Goal: Information Seeking & Learning: Learn about a topic

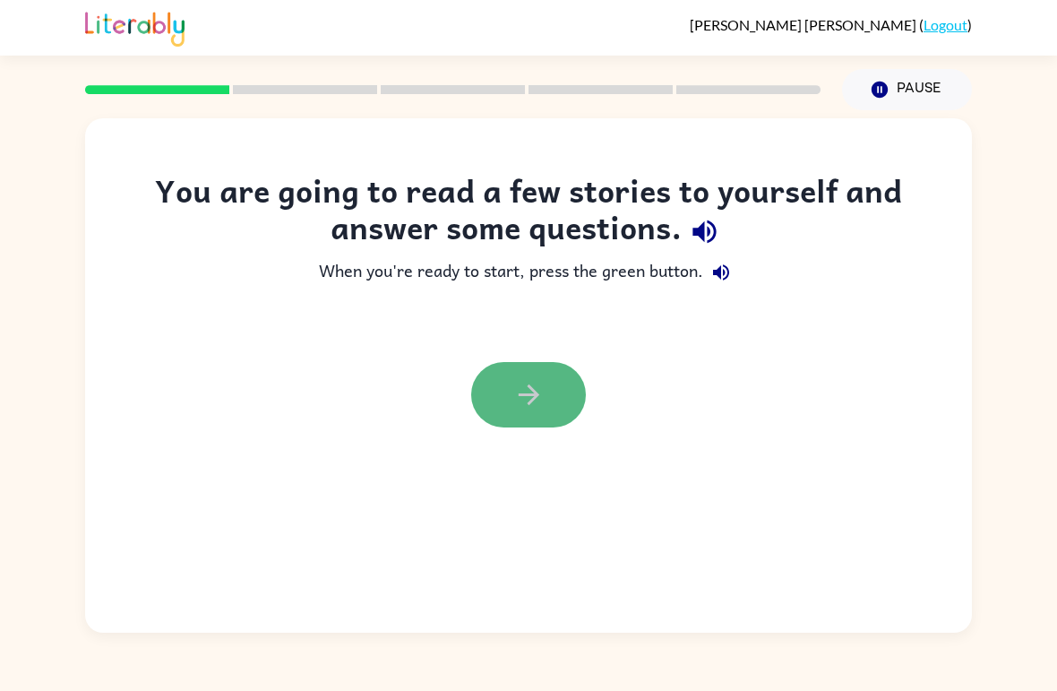
click at [560, 421] on button "button" at bounding box center [528, 394] width 115 height 65
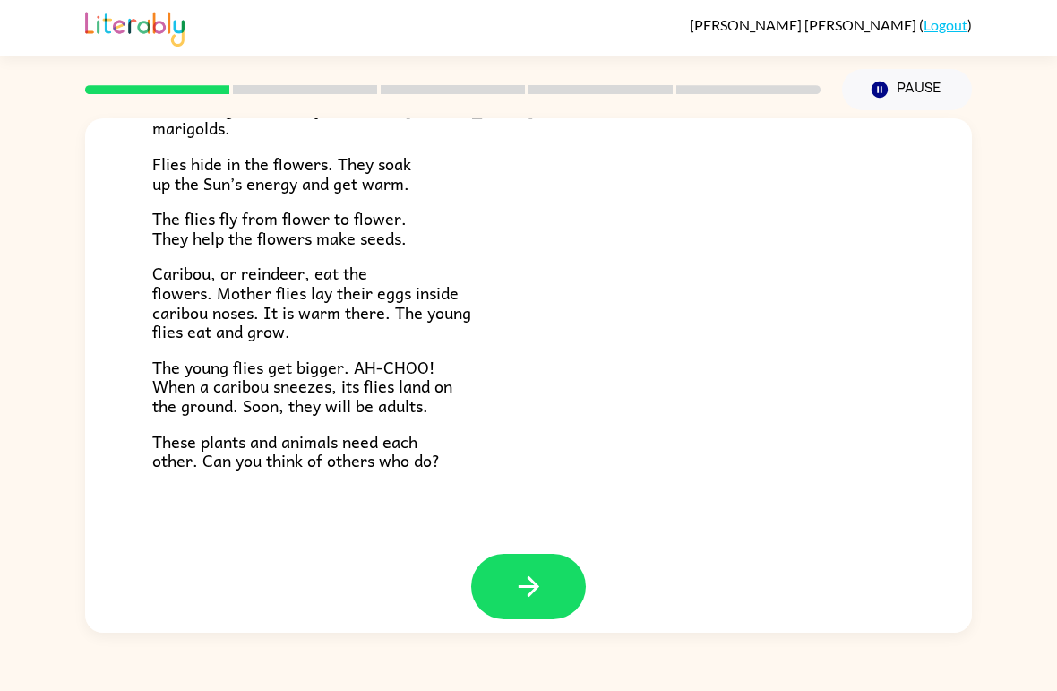
scroll to position [353, 0]
click at [796, 506] on div "Tundra Near the top of the world is land called tundra. The tundra is flat and …" at bounding box center [528, 159] width 887 height 788
click at [576, 583] on button "button" at bounding box center [528, 586] width 115 height 65
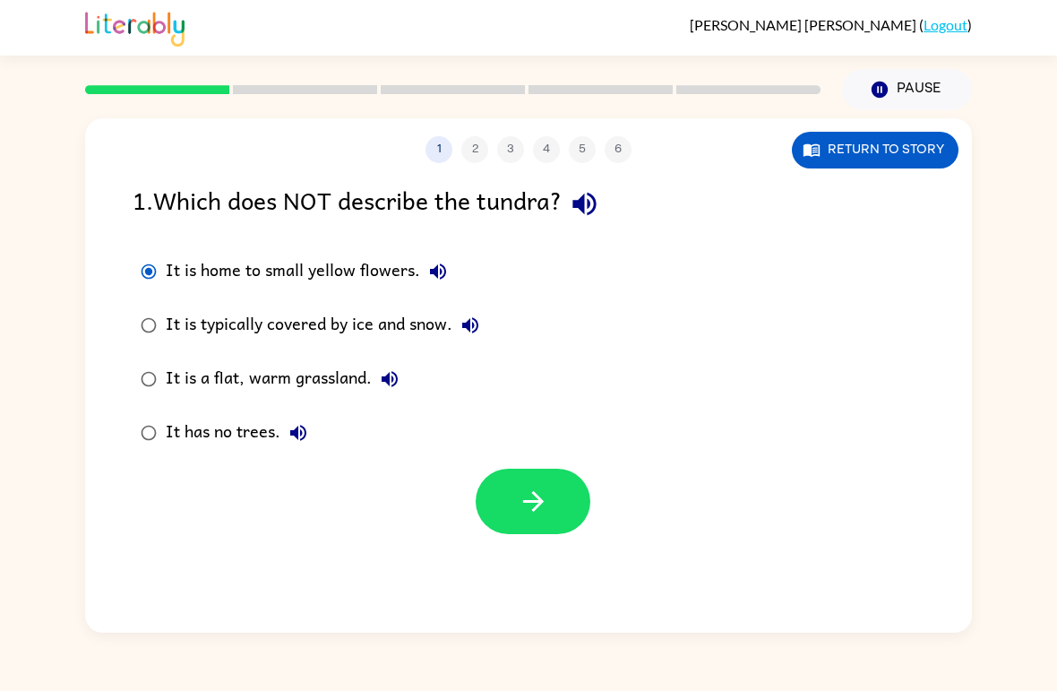
click at [133, 398] on label "It is a flat, warm grassland." at bounding box center [310, 379] width 375 height 54
click at [892, 142] on button "Return to story" at bounding box center [875, 150] width 167 height 37
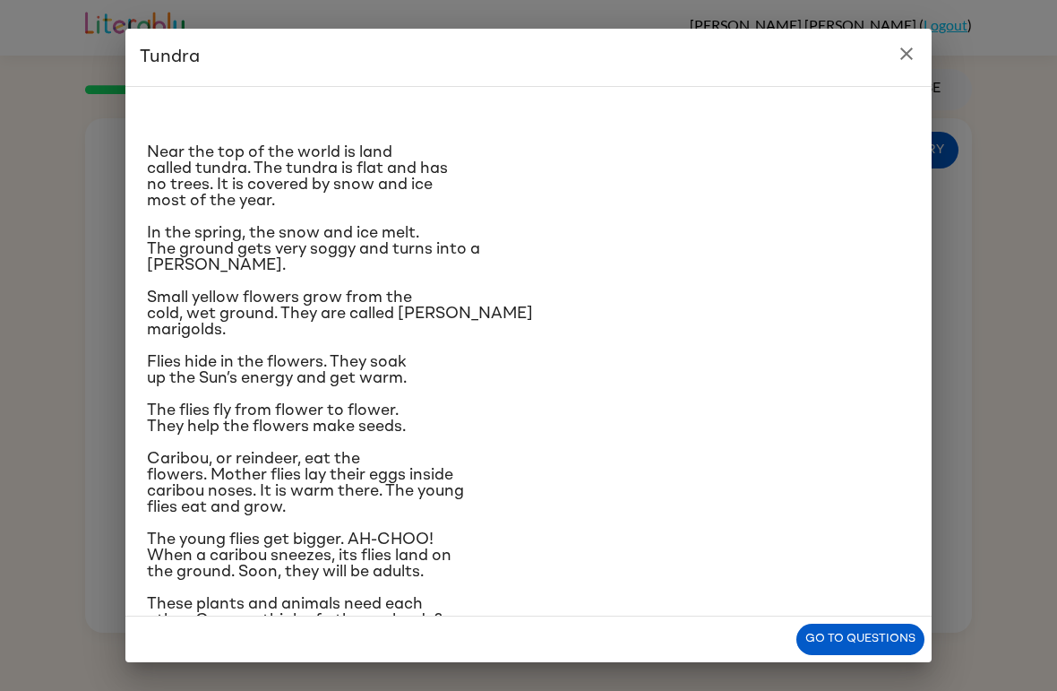
click at [909, 60] on icon "close" at bounding box center [907, 54] width 22 height 22
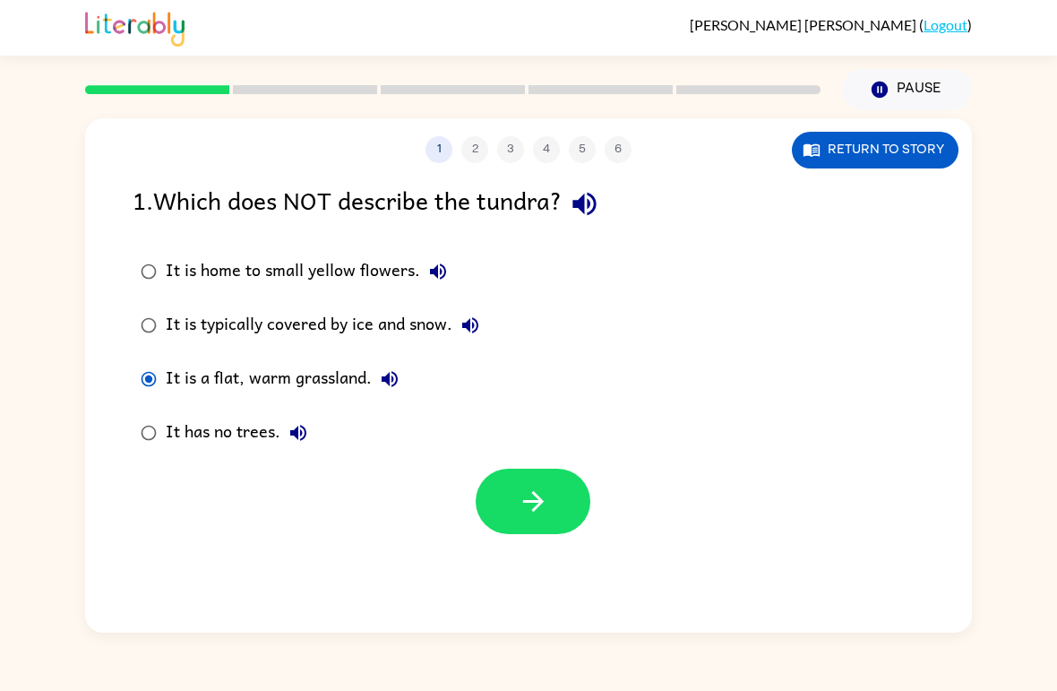
click at [382, 270] on div "It is home to small yellow flowers." at bounding box center [311, 272] width 290 height 36
click at [546, 521] on button "button" at bounding box center [533, 501] width 115 height 65
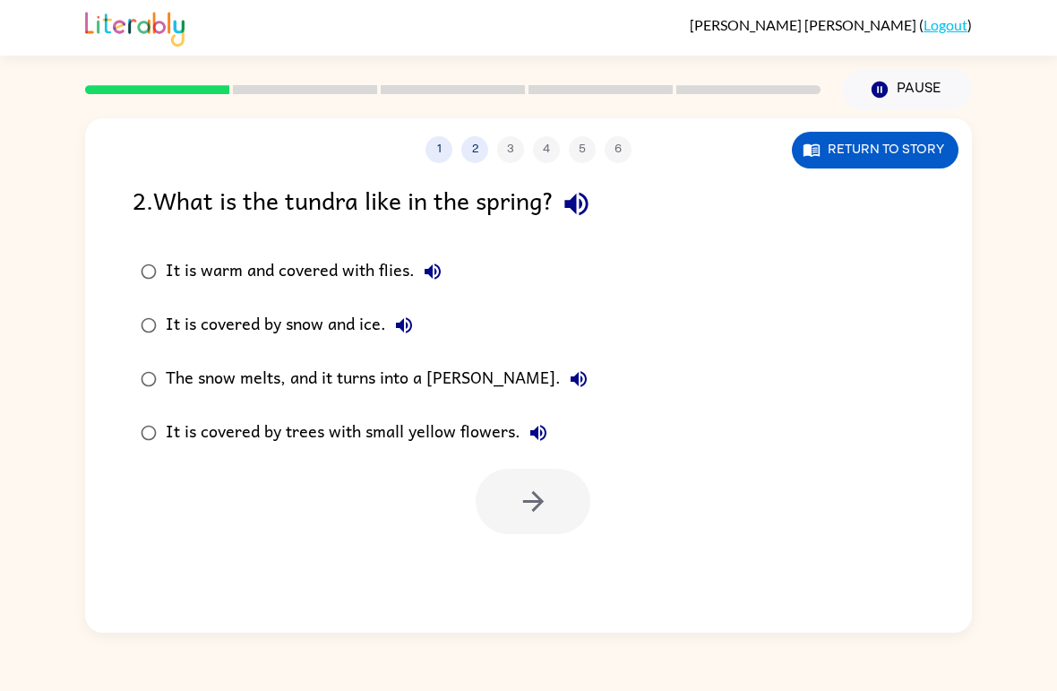
click at [568, 375] on icon "button" at bounding box center [579, 379] width 22 height 22
click at [568, 373] on icon "button" at bounding box center [579, 379] width 22 height 22
click at [208, 246] on label "It is warm and covered with flies." at bounding box center [364, 272] width 483 height 54
click at [565, 514] on button "button" at bounding box center [533, 501] width 115 height 65
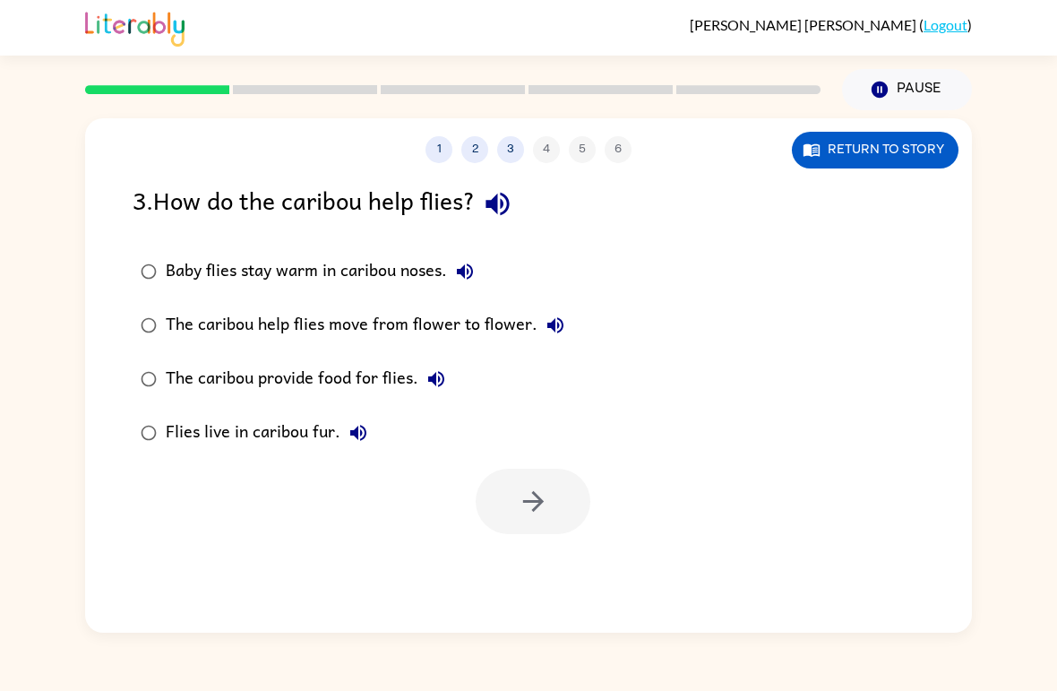
click at [414, 277] on div "Baby flies stay warm in caribou noses." at bounding box center [324, 272] width 317 height 36
click at [211, 260] on div "Baby flies stay warm in caribou noses." at bounding box center [324, 272] width 317 height 36
click at [533, 492] on icon "button" at bounding box center [533, 501] width 31 height 31
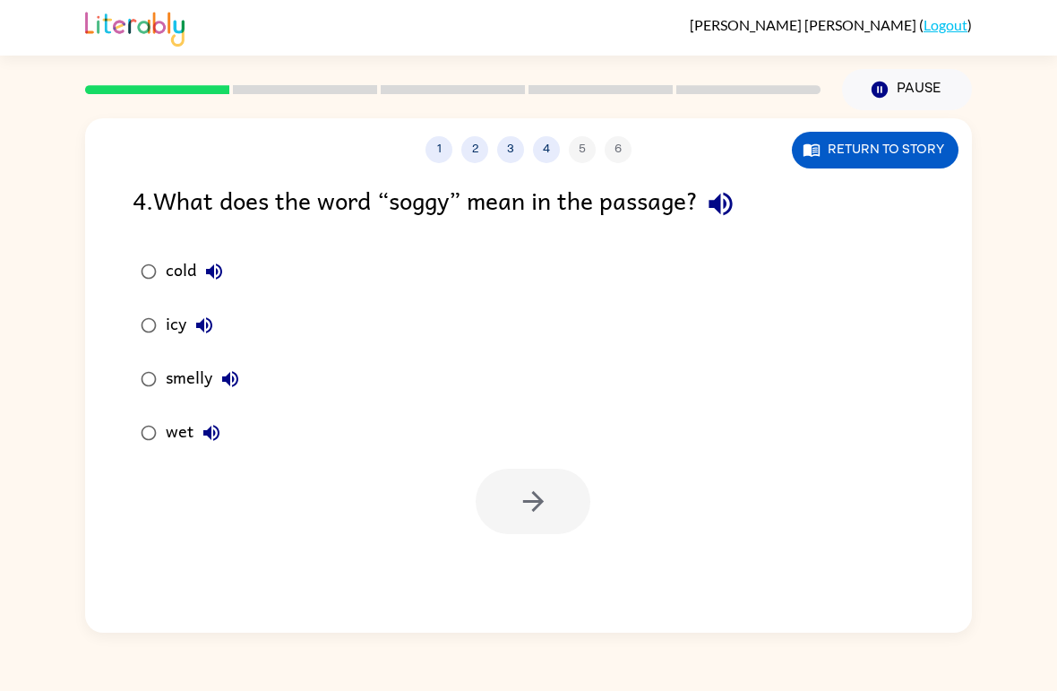
click at [194, 437] on button "wet" at bounding box center [212, 433] width 36 height 36
click at [529, 496] on icon "button" at bounding box center [533, 501] width 31 height 31
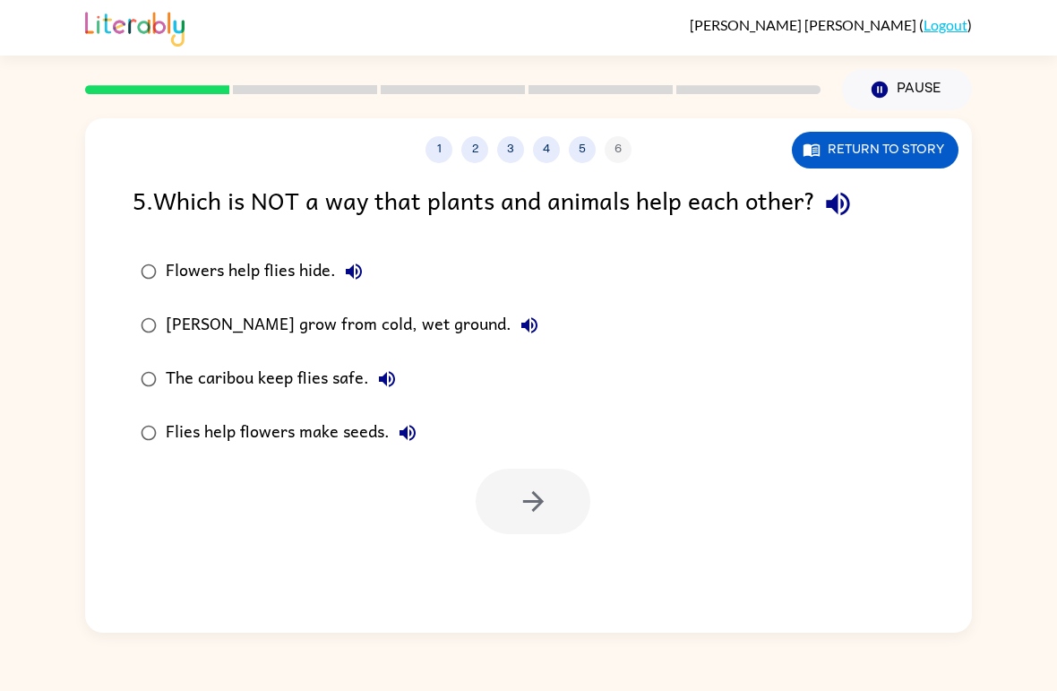
click at [489, 337] on div "[PERSON_NAME] grow from cold, wet ground." at bounding box center [357, 325] width 382 height 36
click at [533, 481] on button "button" at bounding box center [533, 501] width 115 height 65
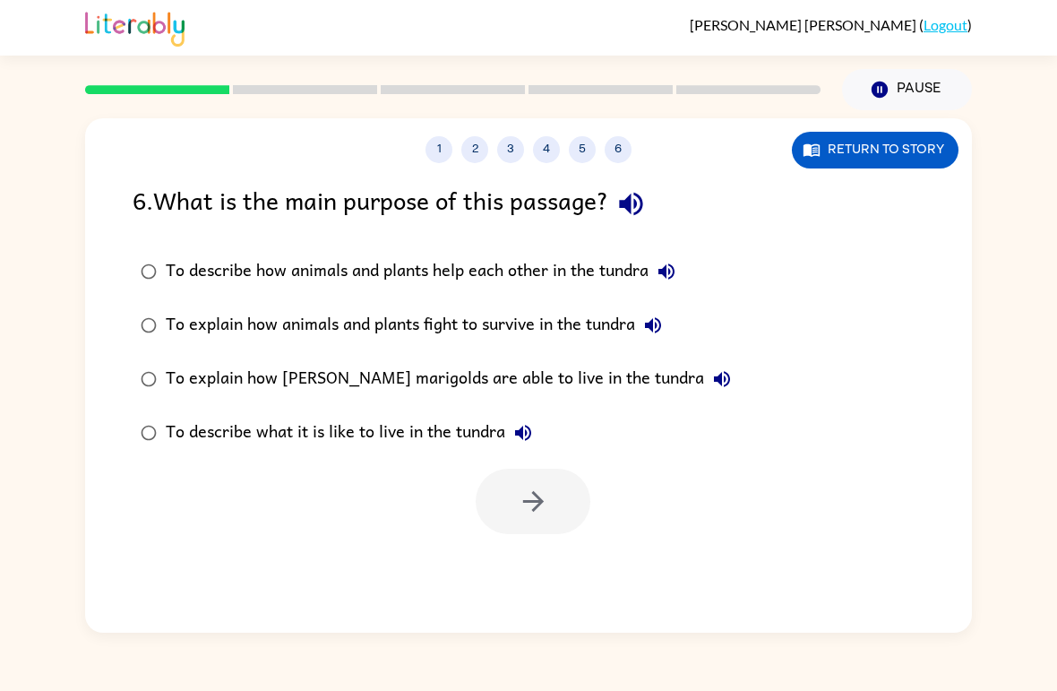
click at [392, 429] on div "To describe what it is like to live in the tundra" at bounding box center [353, 433] width 375 height 36
click at [530, 527] on button "button" at bounding box center [533, 501] width 115 height 65
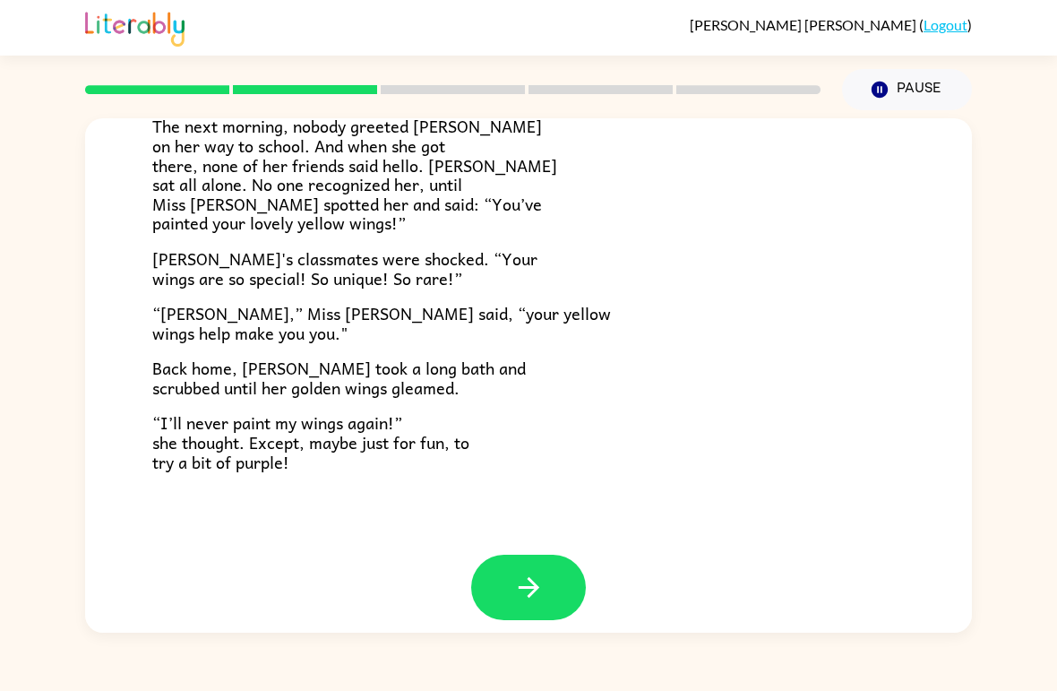
scroll to position [482, 0]
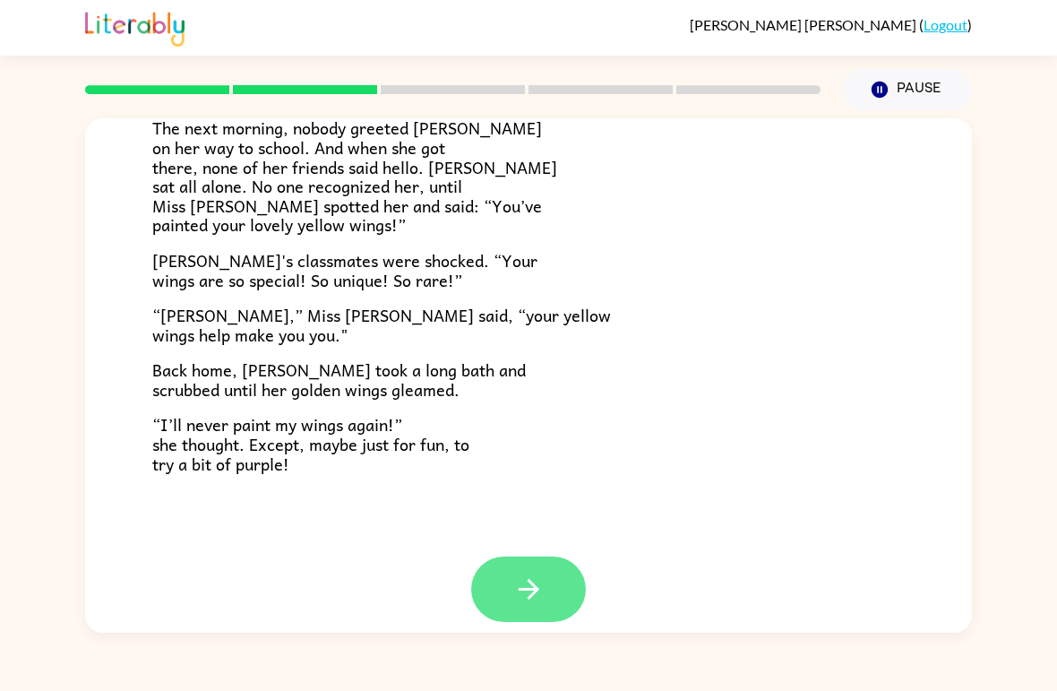
click at [511, 606] on button "button" at bounding box center [528, 588] width 115 height 65
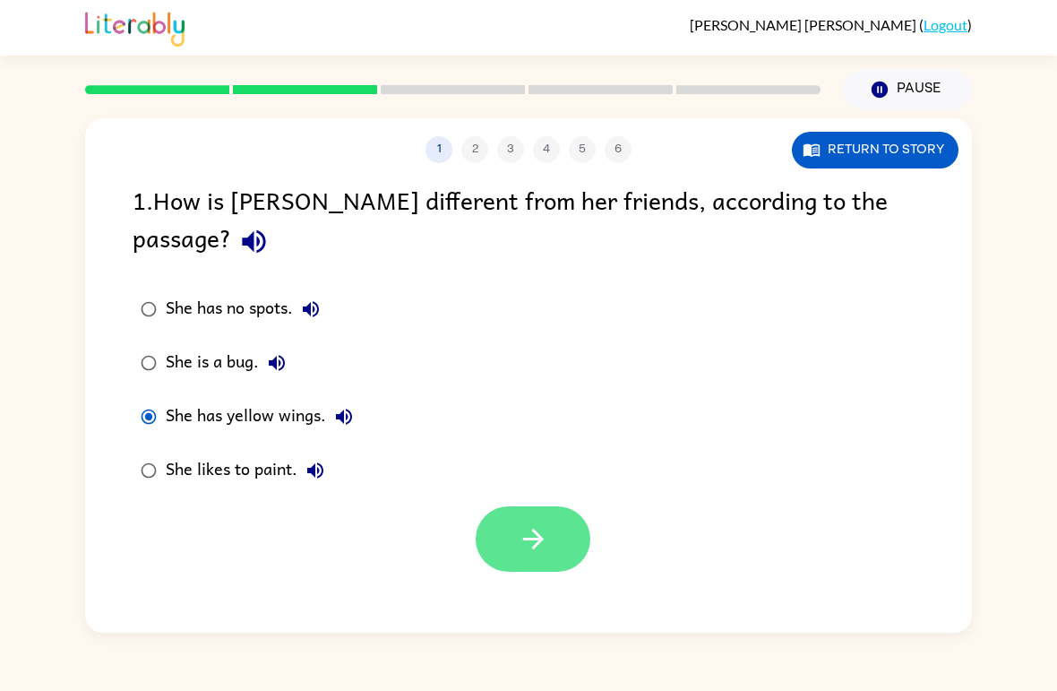
click at [533, 506] on button "button" at bounding box center [533, 538] width 115 height 65
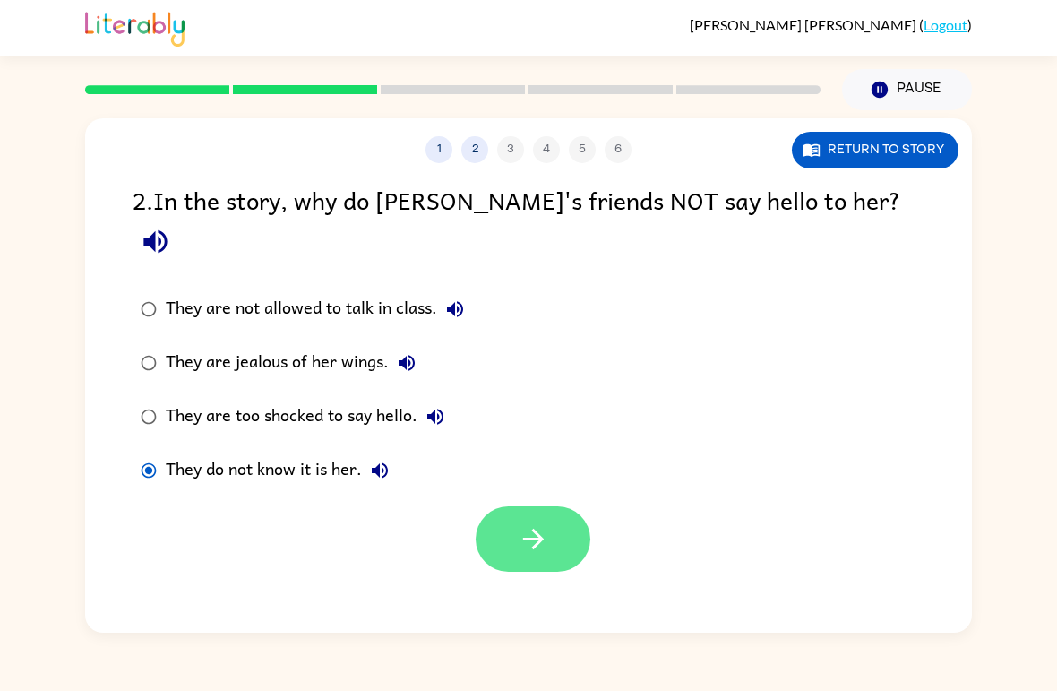
click at [544, 519] on button "button" at bounding box center [533, 538] width 115 height 65
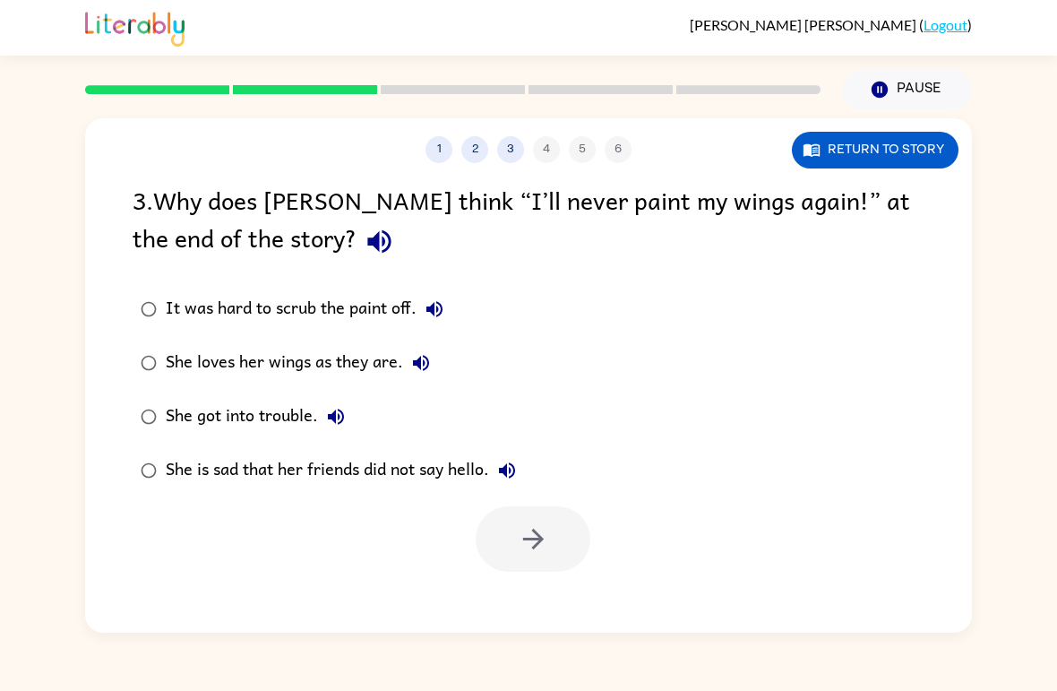
click at [376, 368] on div "She loves her wings as they are." at bounding box center [302, 363] width 273 height 36
click at [554, 564] on button "button" at bounding box center [533, 538] width 115 height 65
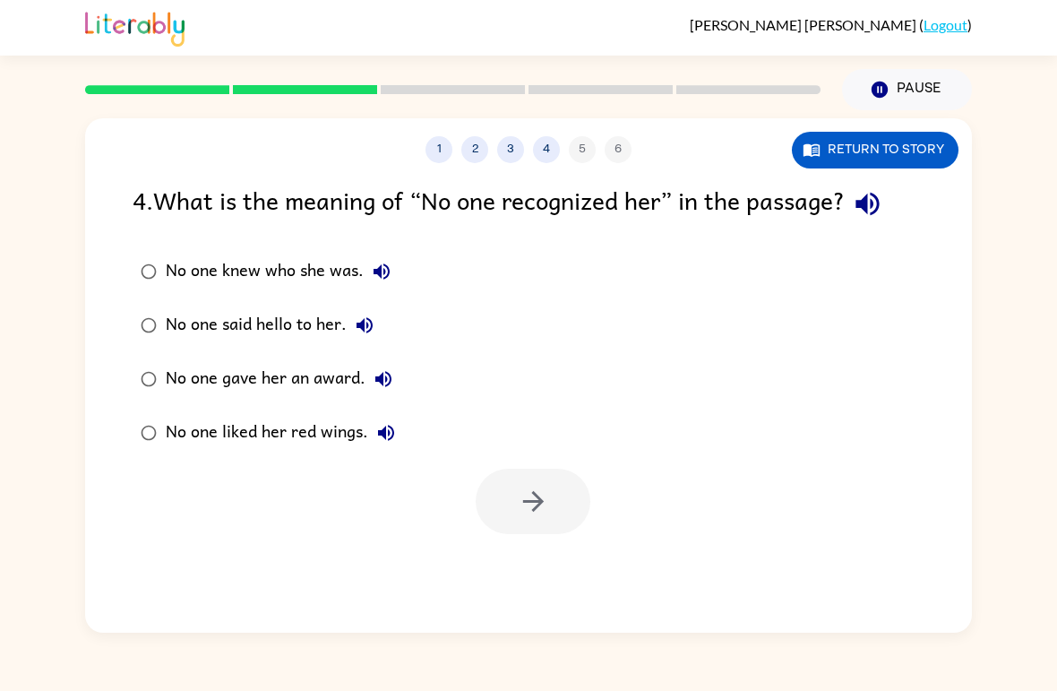
click at [659, 660] on div "[PERSON_NAME] ( Logout ) Pause Pause 1 2 3 4 5 6 Return to story 4 . What is th…" at bounding box center [528, 345] width 1057 height 691
click at [270, 263] on div "No one knew who she was." at bounding box center [283, 272] width 234 height 36
click at [559, 502] on button "button" at bounding box center [533, 501] width 115 height 65
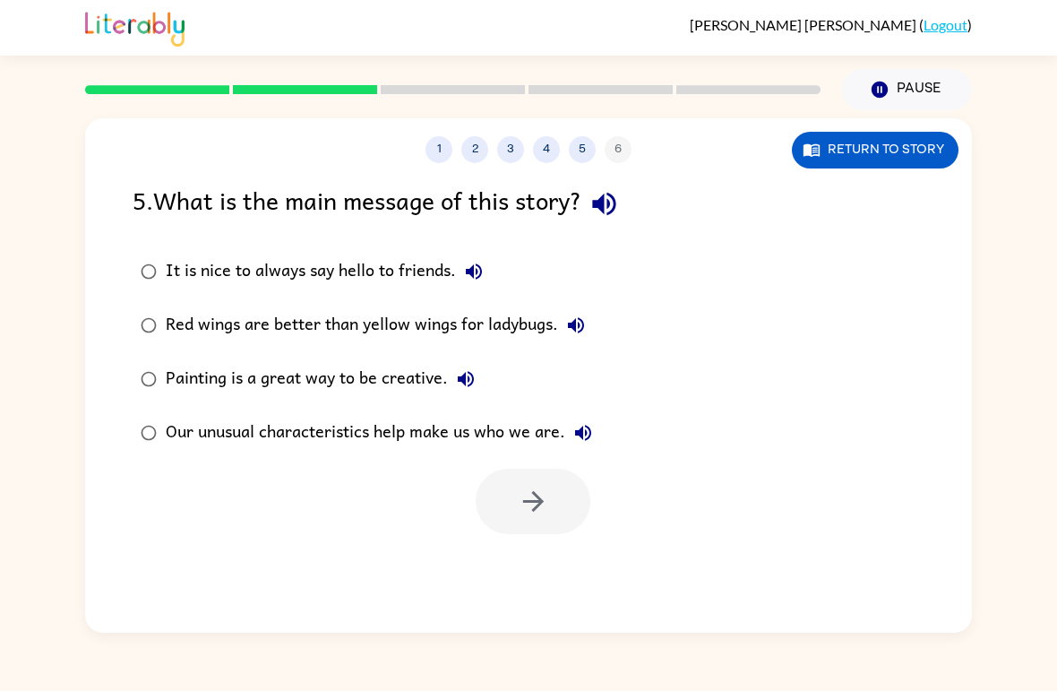
click at [518, 440] on div "Our unusual characteristics help make us who we are." at bounding box center [383, 433] width 435 height 36
click at [542, 505] on icon "button" at bounding box center [533, 501] width 31 height 31
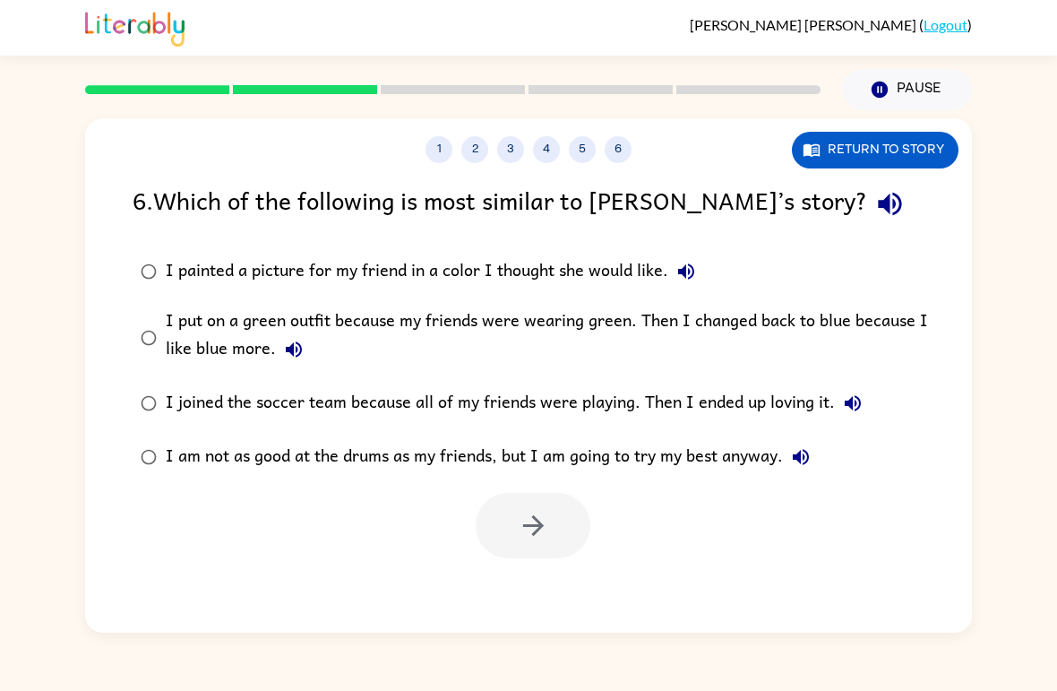
click at [735, 470] on div "I am not as good at the drums as my friends, but I am going to try my best anyw…" at bounding box center [492, 457] width 653 height 36
click at [750, 530] on div at bounding box center [528, 521] width 887 height 74
click at [809, 335] on div "I put on a green outfit because my friends were wearing green. Then I changed b…" at bounding box center [557, 337] width 783 height 60
click at [545, 535] on icon "button" at bounding box center [533, 525] width 31 height 31
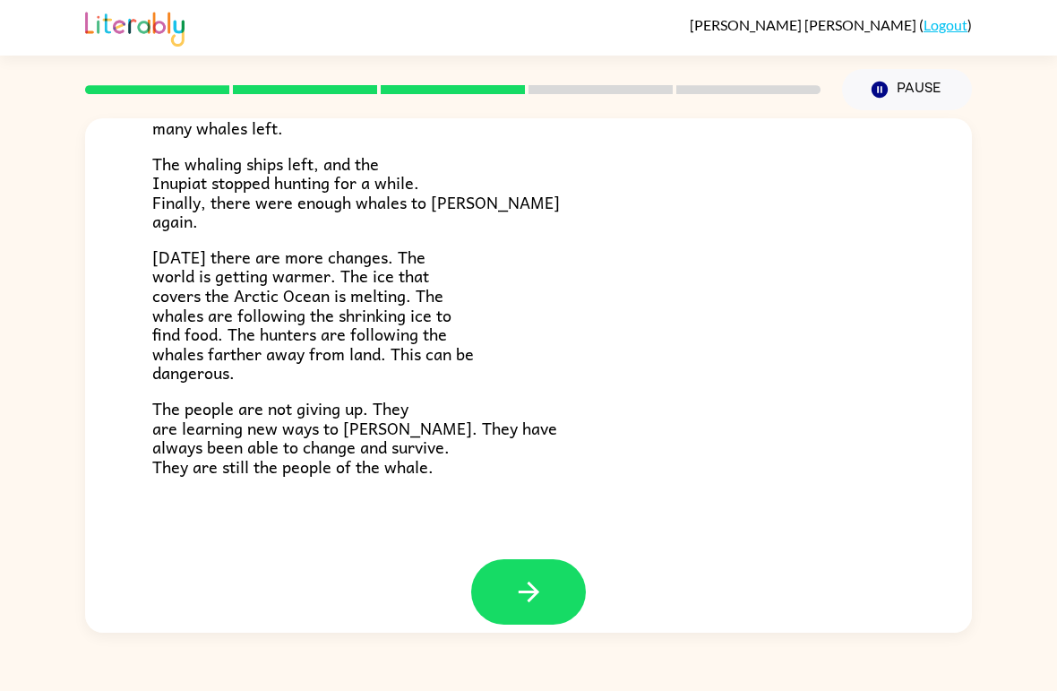
scroll to position [582, 0]
click at [529, 577] on icon "button" at bounding box center [528, 592] width 31 height 31
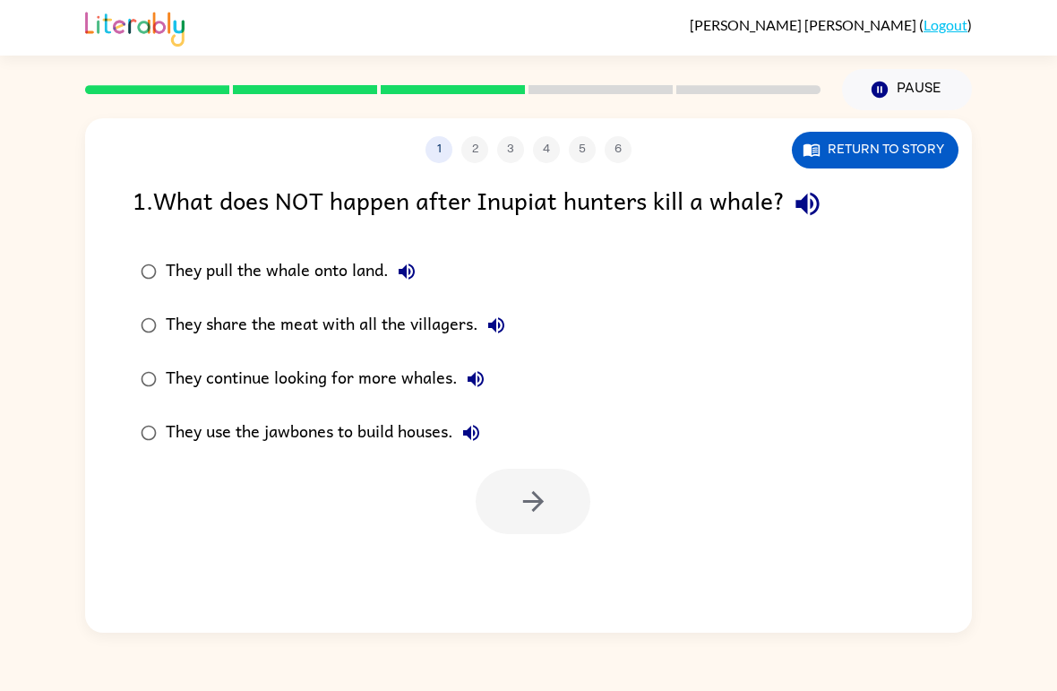
scroll to position [0, 0]
click at [421, 365] on div "They continue looking for more whales." at bounding box center [330, 379] width 328 height 36
click at [575, 502] on button "button" at bounding box center [533, 501] width 115 height 65
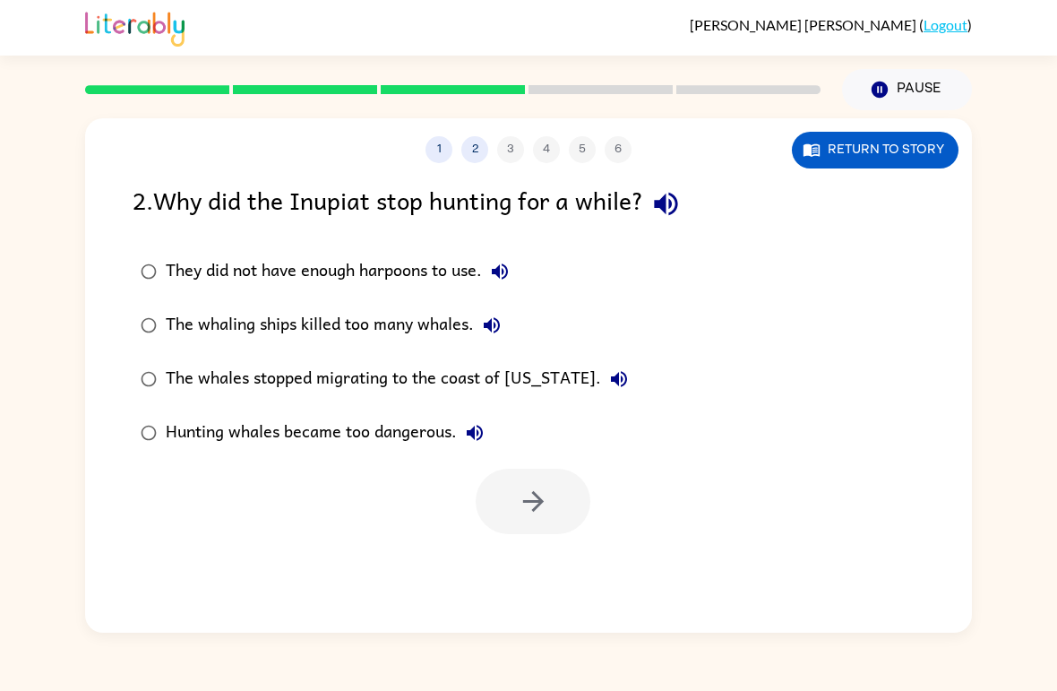
click at [505, 363] on div "The whales stopped migrating to the coast of [US_STATE]." at bounding box center [401, 379] width 471 height 36
click at [504, 362] on div "The whales stopped migrating to the coast of [US_STATE]." at bounding box center [401, 379] width 471 height 36
click at [530, 489] on icon "button" at bounding box center [533, 501] width 31 height 31
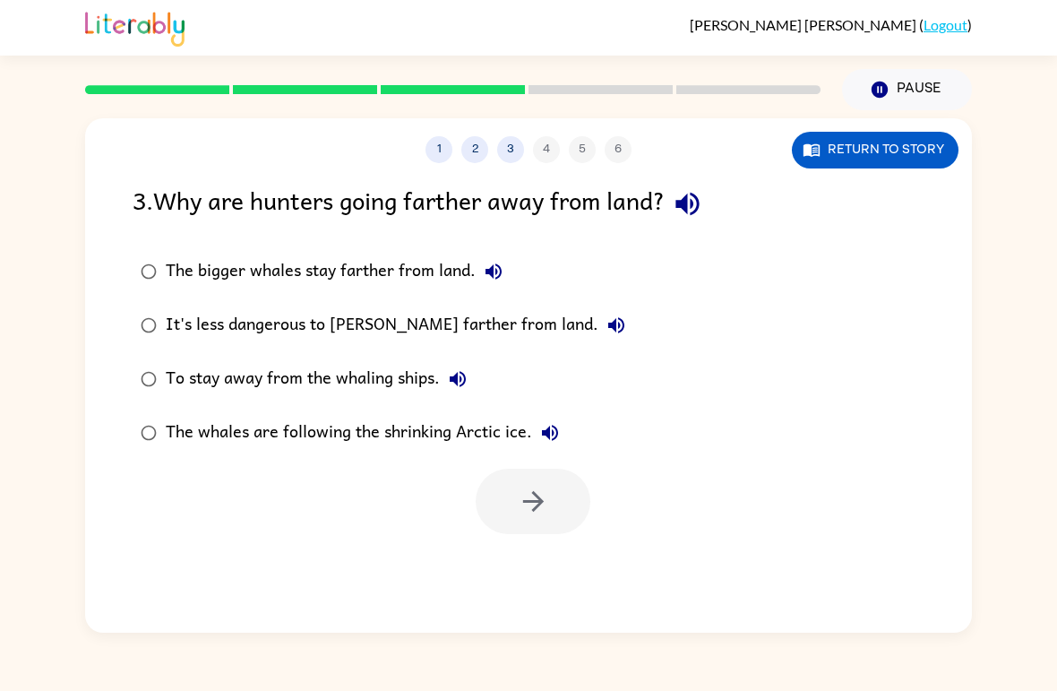
click at [433, 418] on div "The whales are following the shrinking Arctic ice." at bounding box center [367, 433] width 402 height 36
click at [544, 507] on icon "button" at bounding box center [533, 501] width 31 height 31
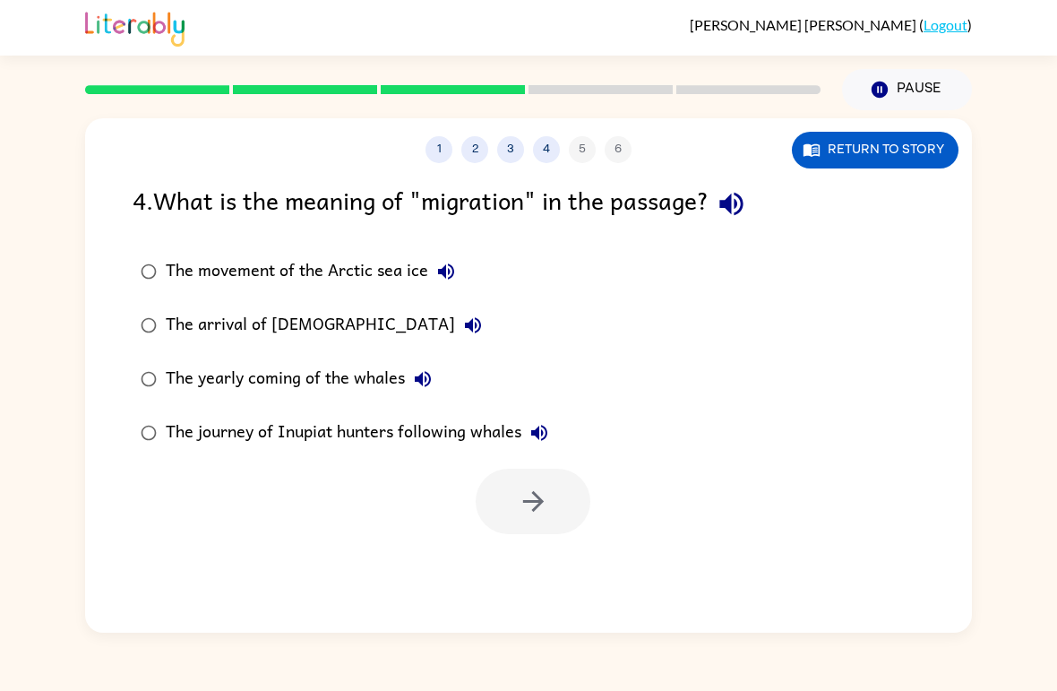
click at [308, 428] on div "The journey of Inupiat hunters following whales" at bounding box center [362, 433] width 392 height 36
click at [537, 504] on icon "button" at bounding box center [533, 501] width 31 height 31
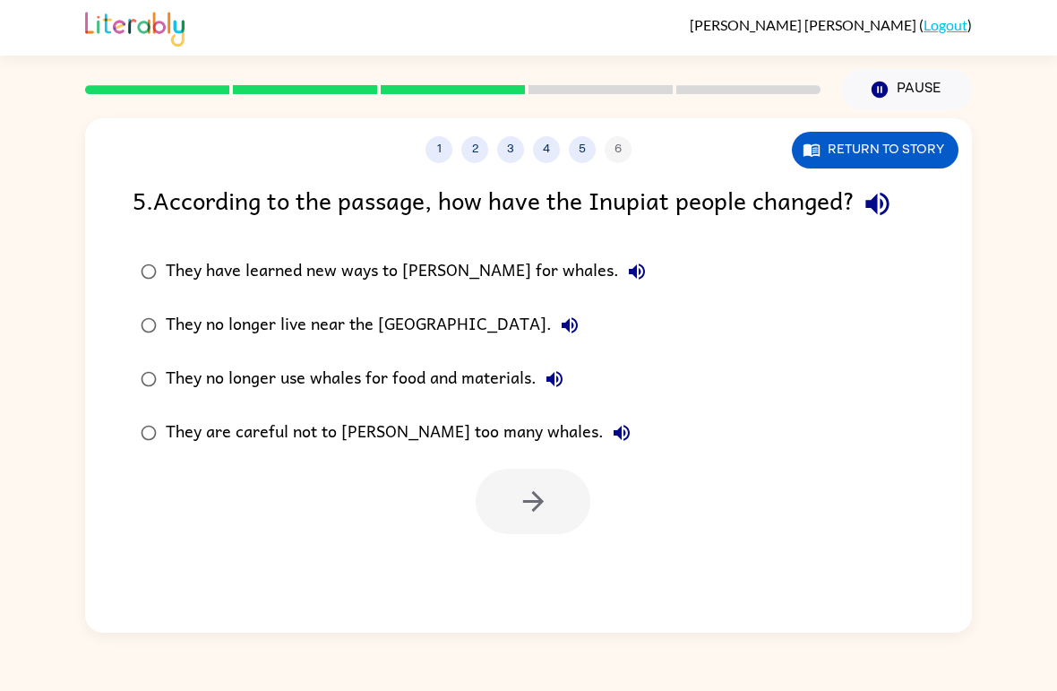
click at [316, 421] on div "They are careful not to [PERSON_NAME] too many whales." at bounding box center [403, 433] width 474 height 36
click at [396, 433] on div "They are careful not to [PERSON_NAME] too many whales." at bounding box center [403, 433] width 474 height 36
click at [535, 488] on icon "button" at bounding box center [533, 501] width 31 height 31
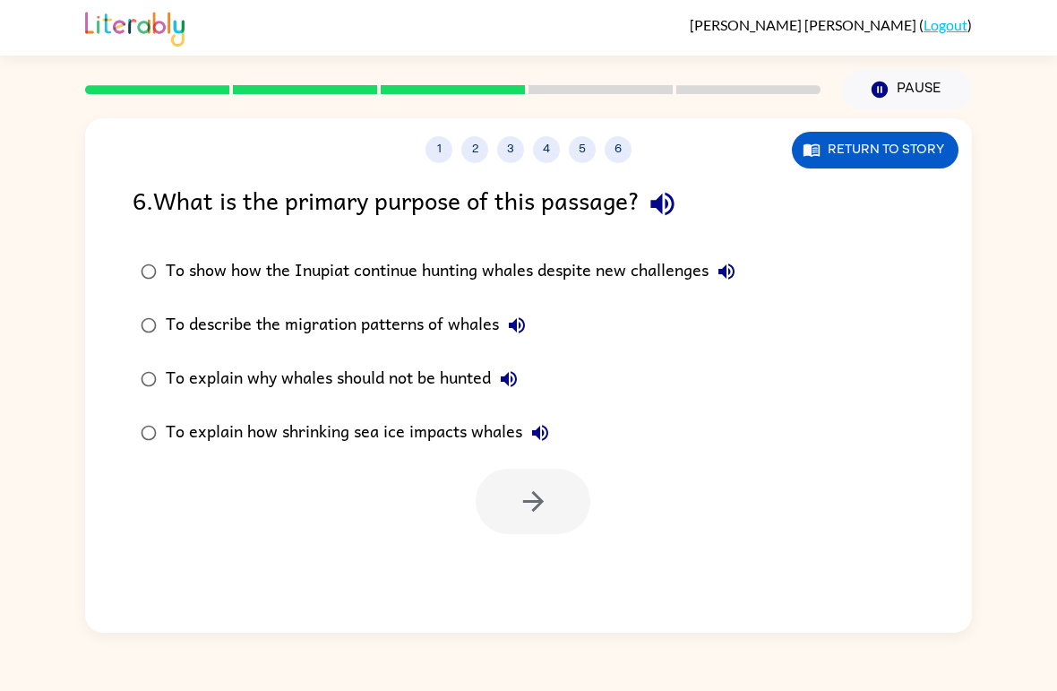
click at [515, 280] on div "To show how the Inupiat continue hunting whales despite new challenges" at bounding box center [455, 272] width 579 height 36
click at [538, 486] on button "button" at bounding box center [533, 501] width 115 height 65
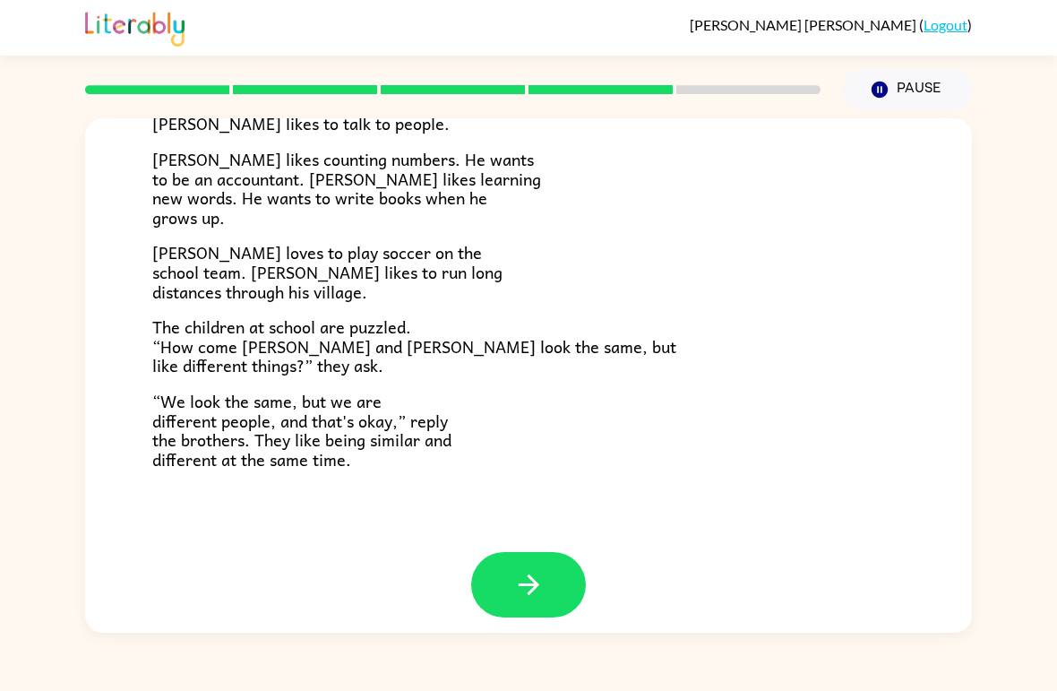
scroll to position [372, 0]
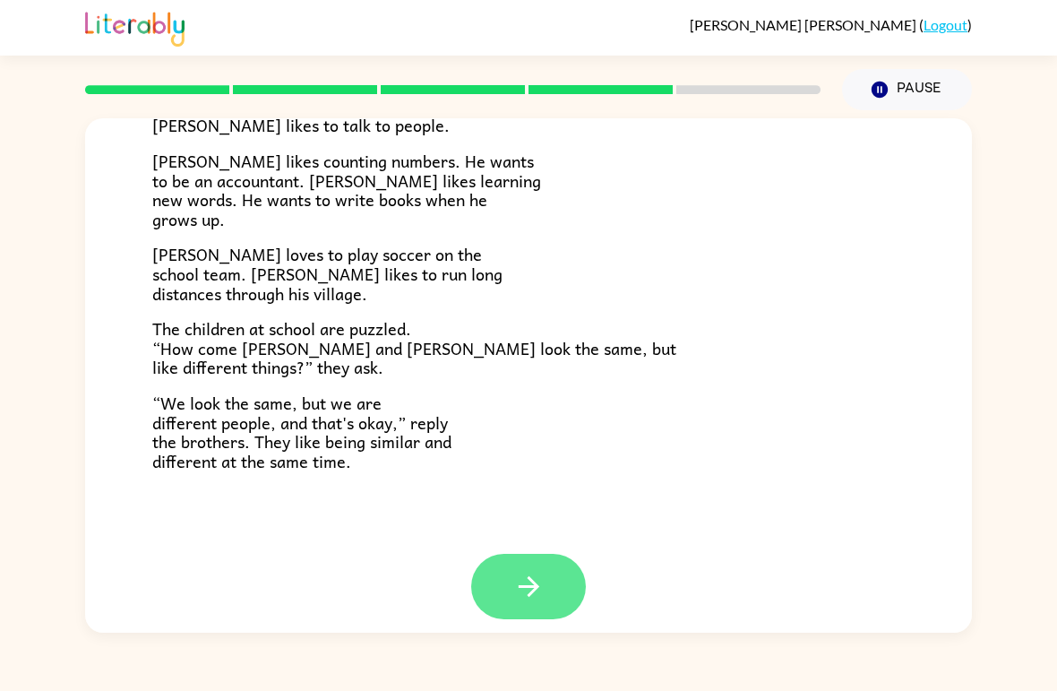
click at [532, 555] on button "button" at bounding box center [528, 586] width 115 height 65
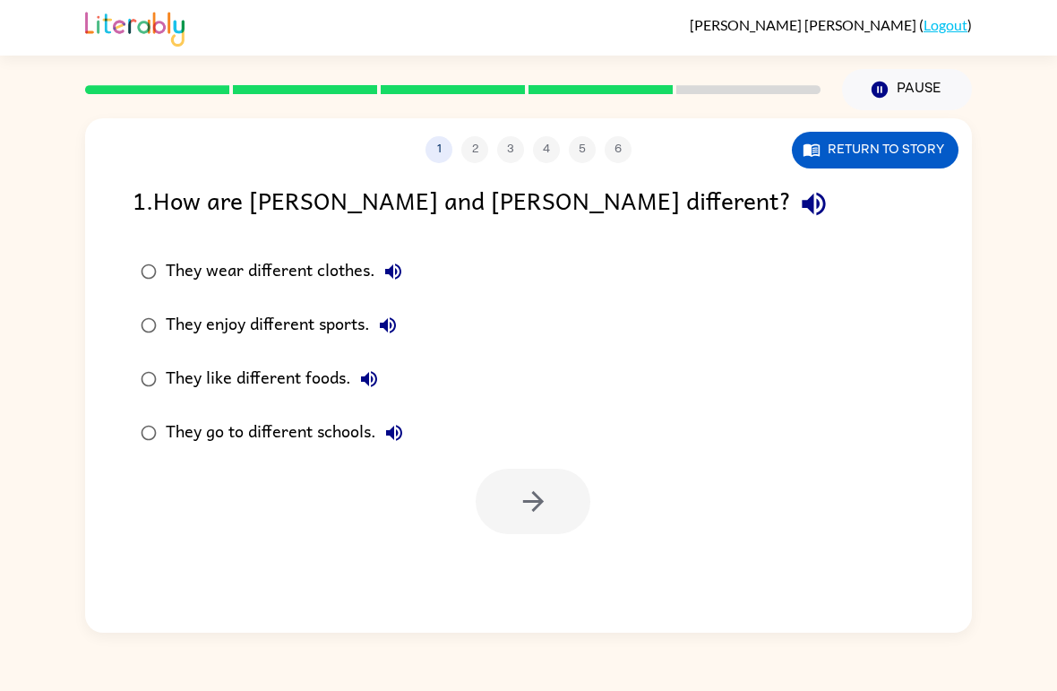
scroll to position [0, 0]
click at [367, 254] on div "They wear different clothes." at bounding box center [289, 272] width 246 height 36
click at [540, 495] on icon "button" at bounding box center [533, 501] width 31 height 31
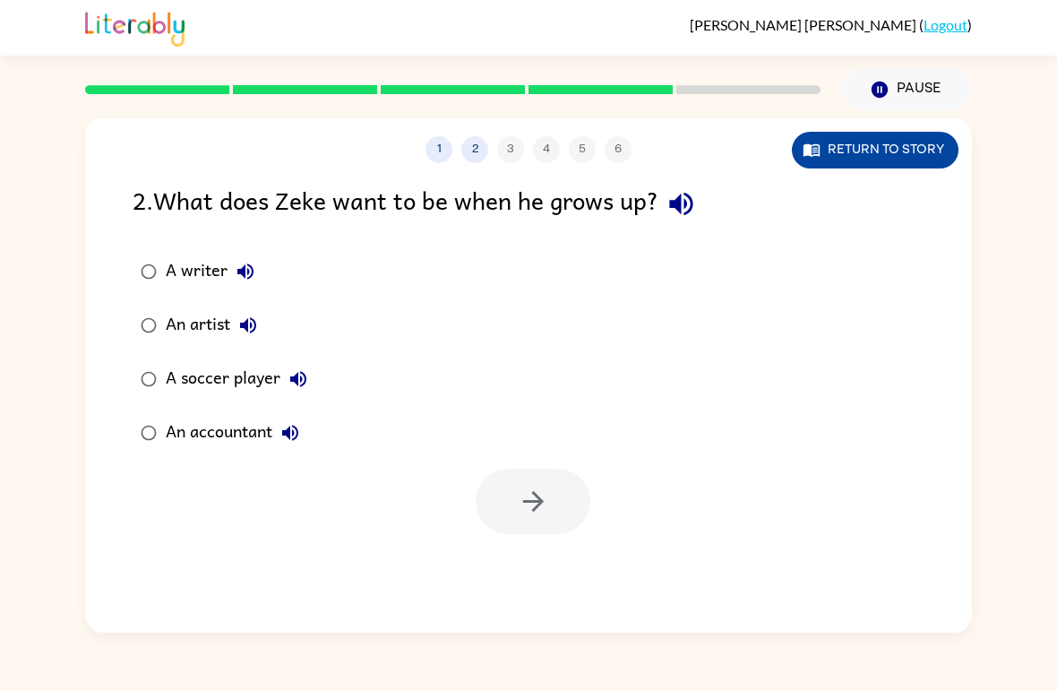
click at [906, 168] on button "Return to story" at bounding box center [875, 150] width 167 height 37
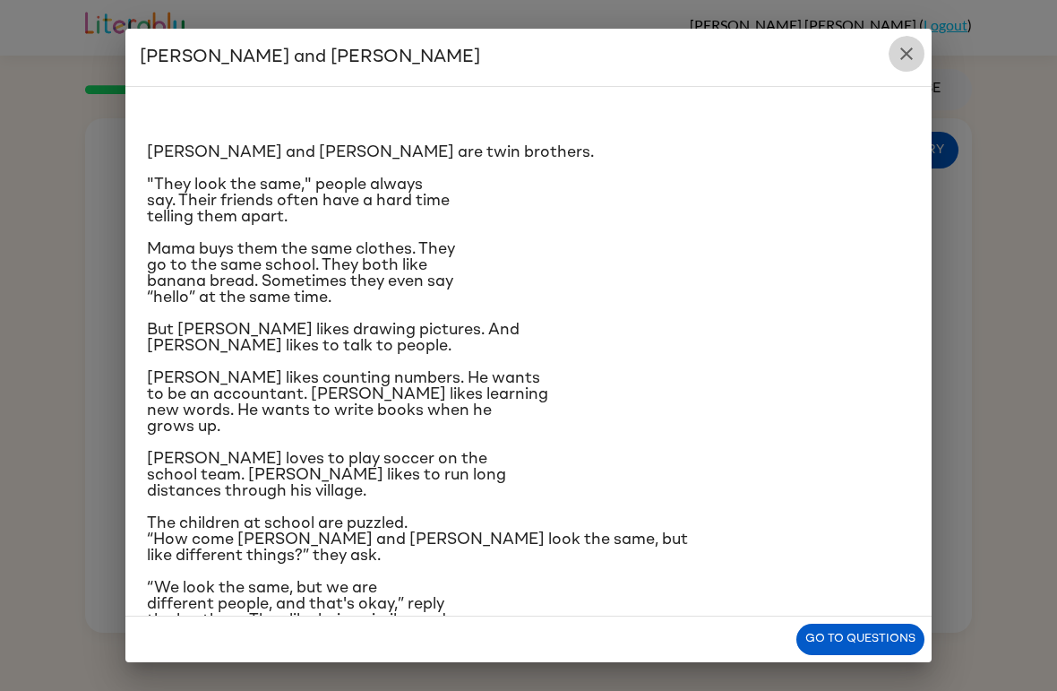
click at [894, 63] on button "close" at bounding box center [907, 54] width 36 height 36
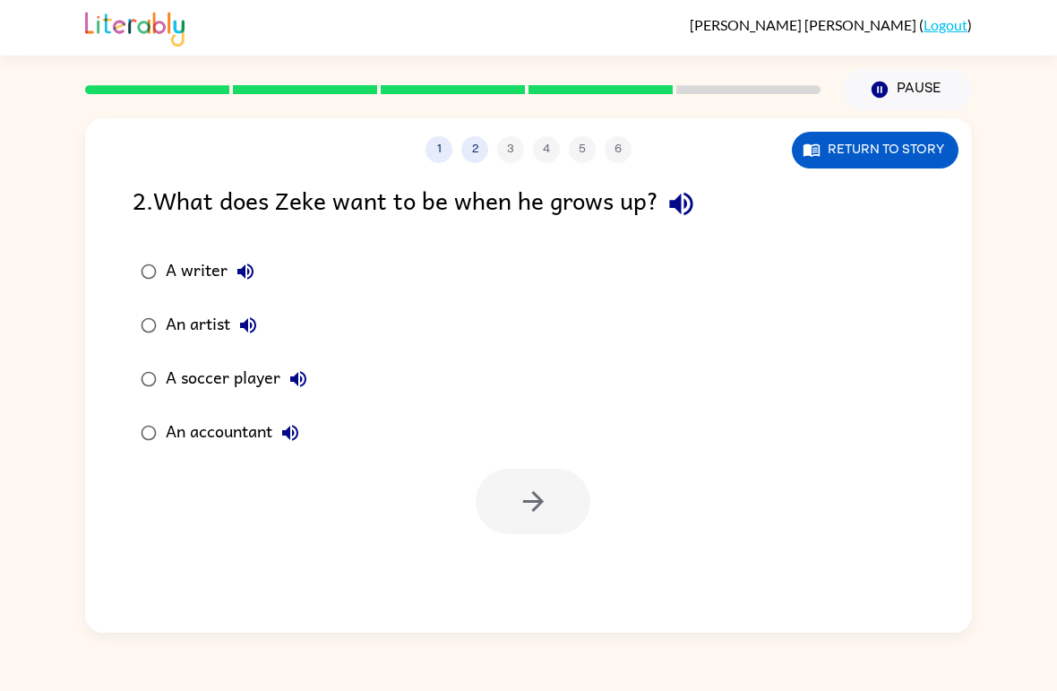
click at [432, 168] on div "1 2 3 4 5 6 Return to story 2 . What does Zeke want to be when he grows up? A w…" at bounding box center [528, 375] width 887 height 514
click at [431, 168] on div "1 2 3 4 5 6 Return to story 2 . What does Zeke want to be when he grows up? A w…" at bounding box center [528, 375] width 887 height 514
click at [887, 168] on button "Return to story" at bounding box center [875, 150] width 167 height 37
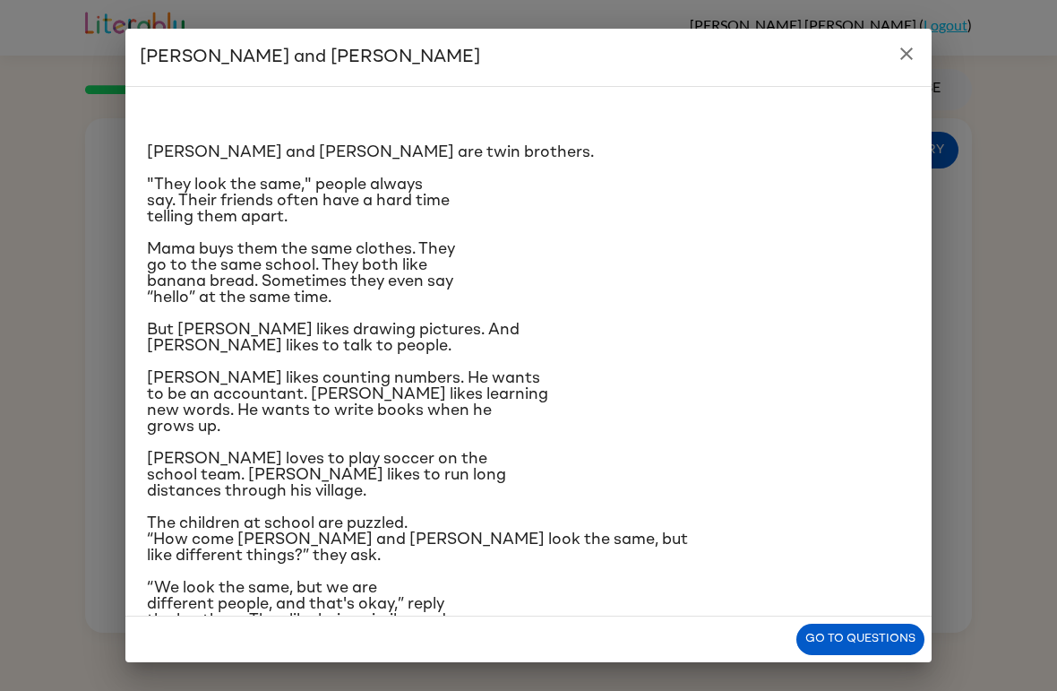
click at [854, 3] on div "[PERSON_NAME] and [PERSON_NAME] and [PERSON_NAME] are twin brothers. "They look…" at bounding box center [528, 345] width 1057 height 691
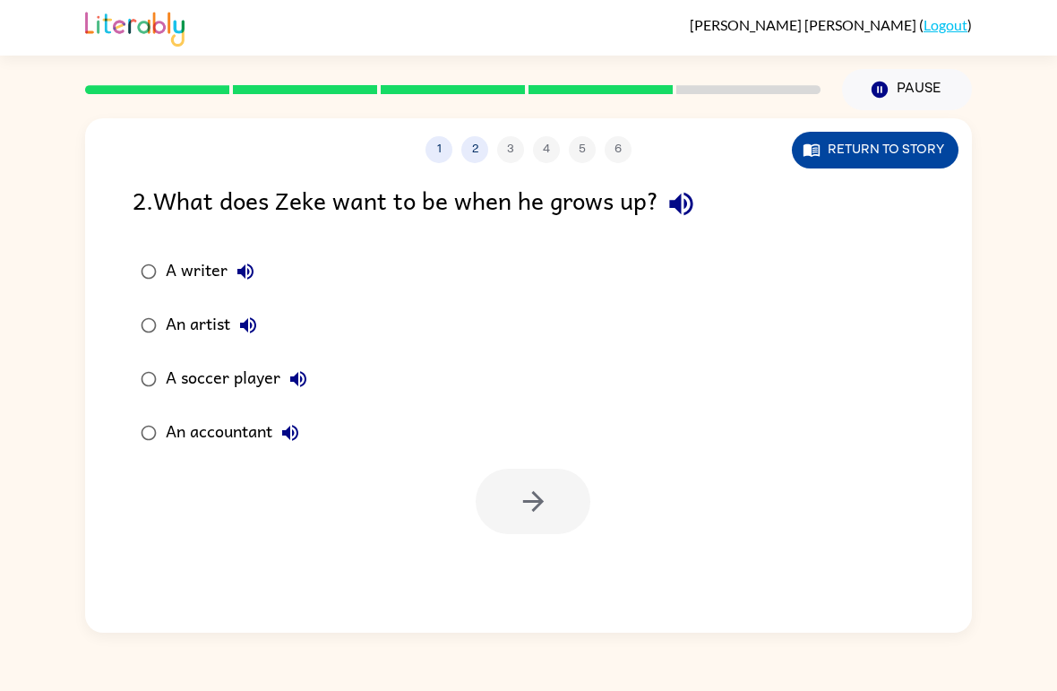
click at [916, 161] on button "Return to story" at bounding box center [875, 150] width 167 height 37
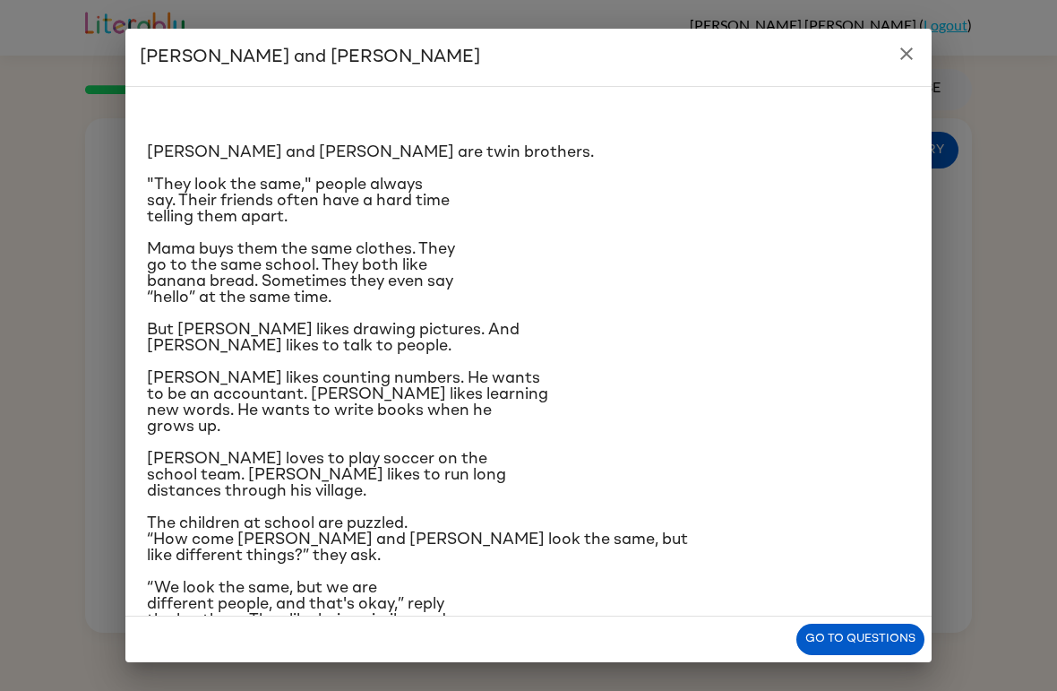
click at [918, 58] on button "close" at bounding box center [907, 54] width 36 height 36
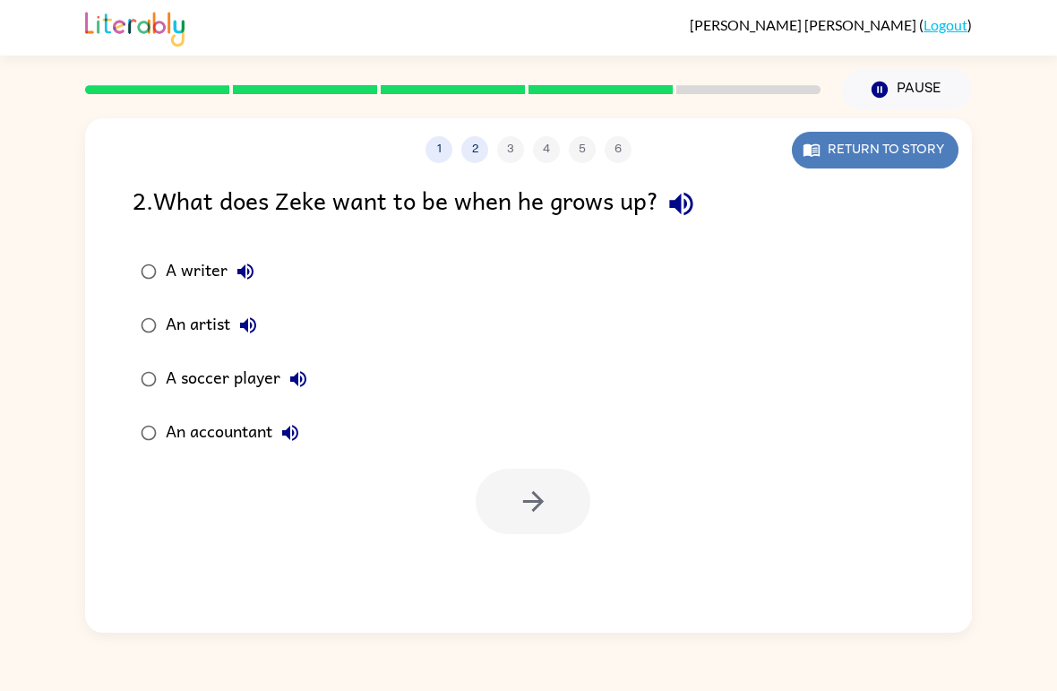
click at [934, 154] on button "Return to story" at bounding box center [875, 150] width 167 height 37
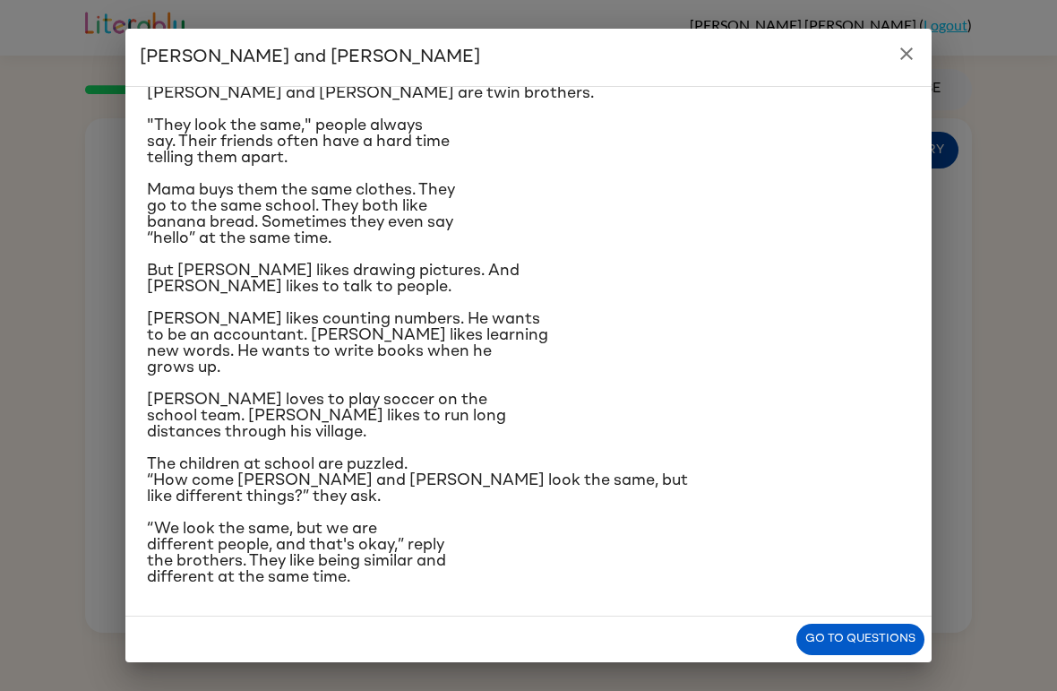
scroll to position [65, 0]
click at [900, 55] on icon "close" at bounding box center [907, 54] width 22 height 22
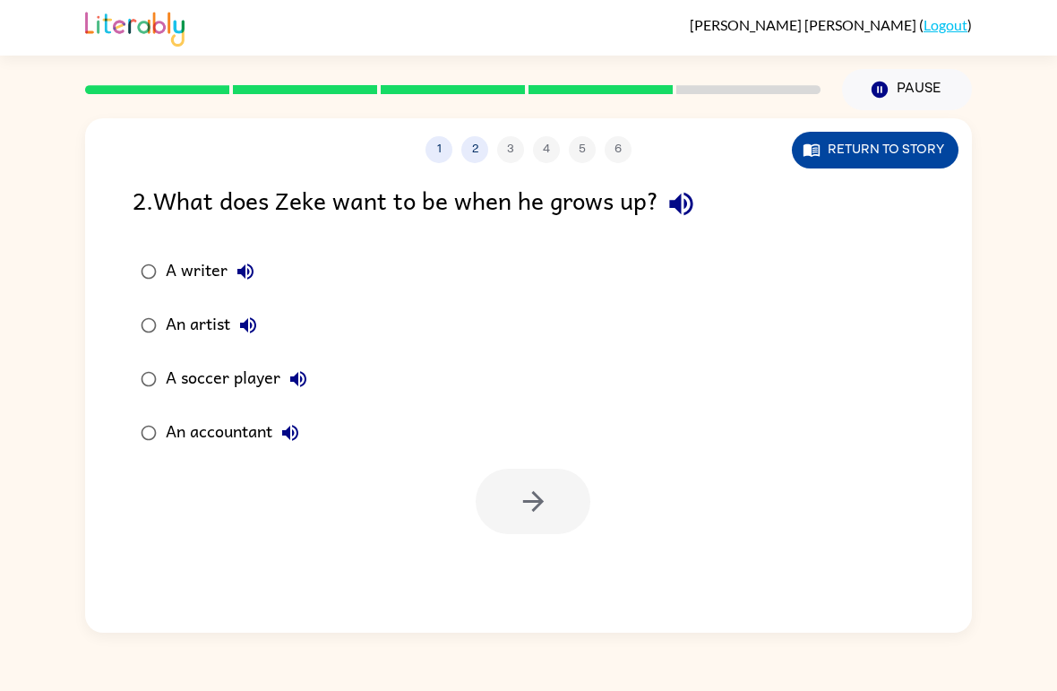
click at [887, 148] on button "Return to story" at bounding box center [875, 150] width 167 height 37
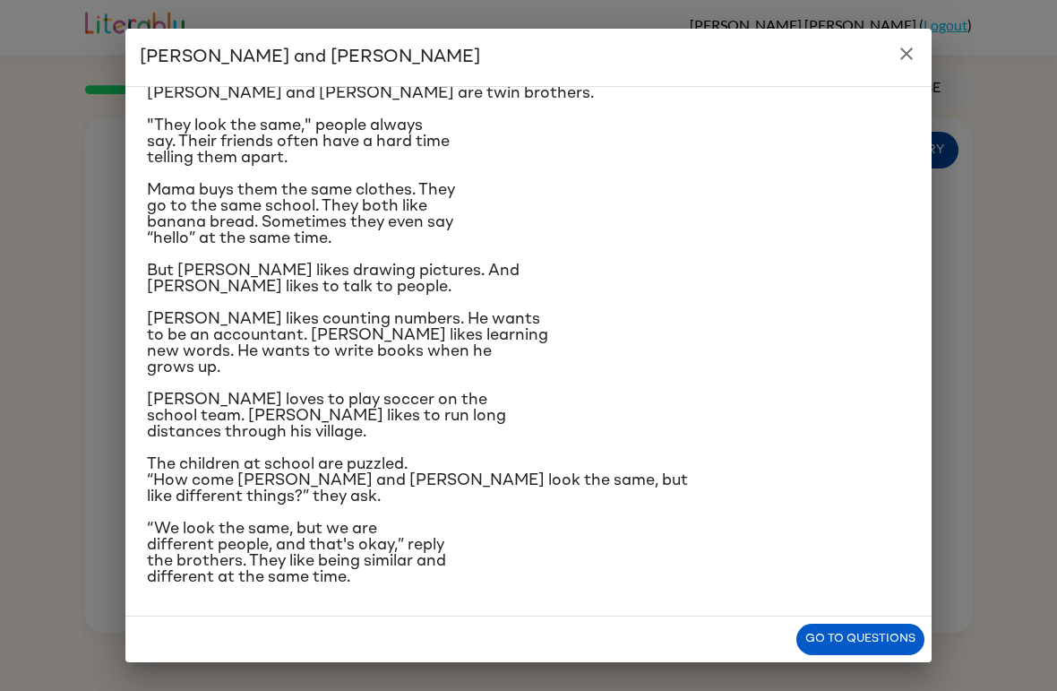
scroll to position [159, 0]
click at [804, 263] on p "But [PERSON_NAME] likes drawing pictures. And [PERSON_NAME] likes to talk to pe…" at bounding box center [528, 279] width 763 height 32
click at [916, 40] on button "close" at bounding box center [907, 54] width 36 height 36
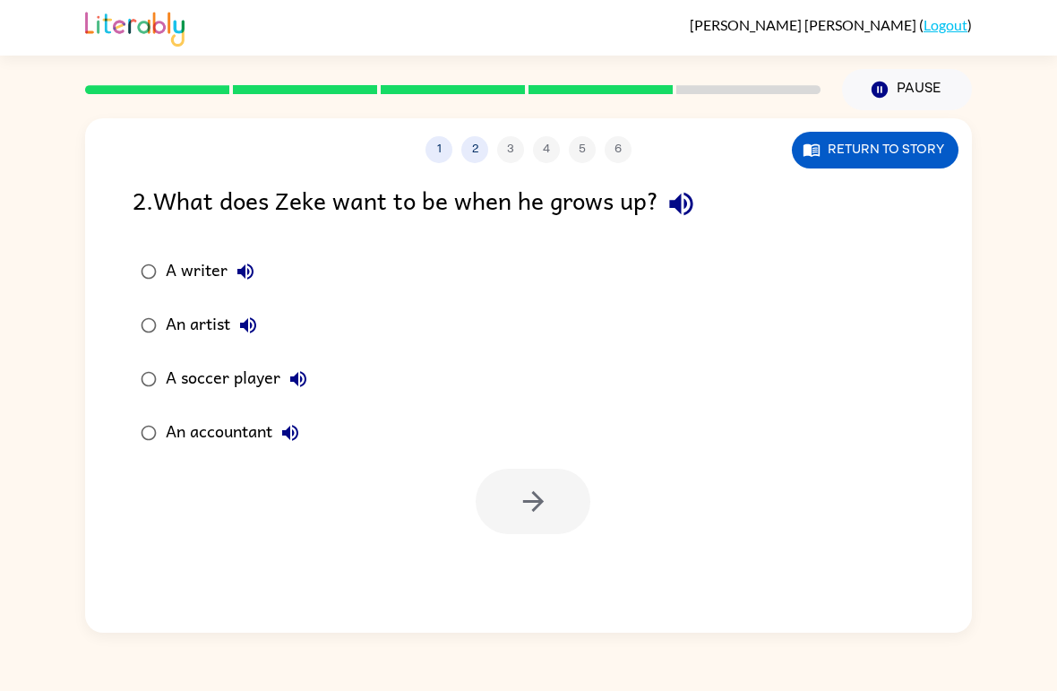
click at [211, 276] on div "A writer" at bounding box center [215, 272] width 98 height 36
click at [541, 504] on icon "button" at bounding box center [532, 501] width 21 height 21
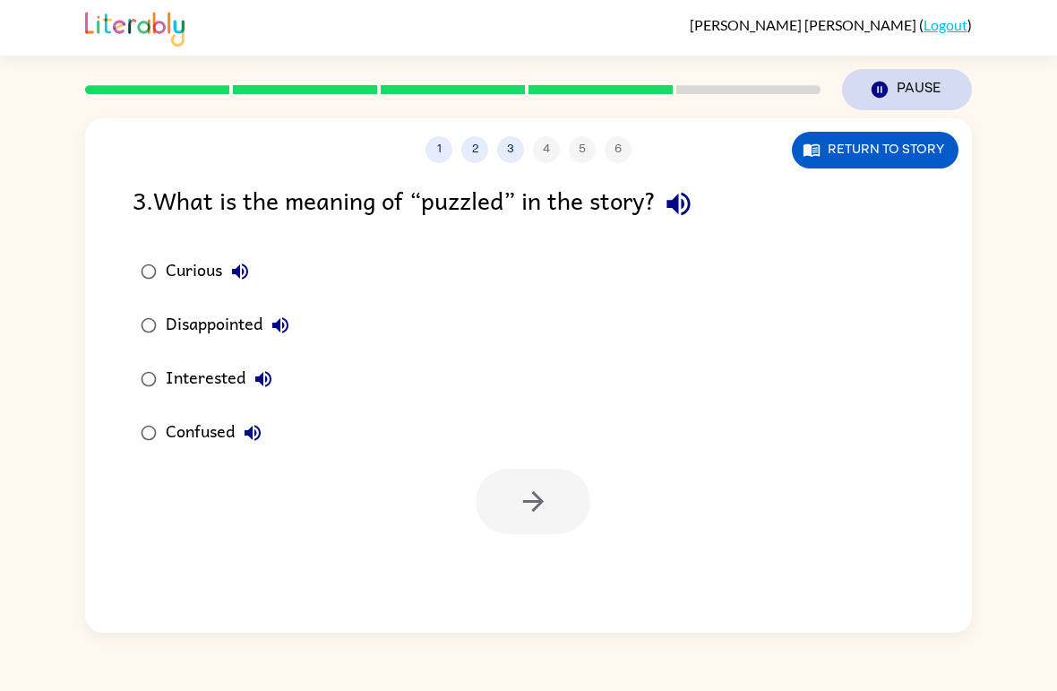
click at [896, 109] on button "Pause Pause" at bounding box center [907, 89] width 130 height 41
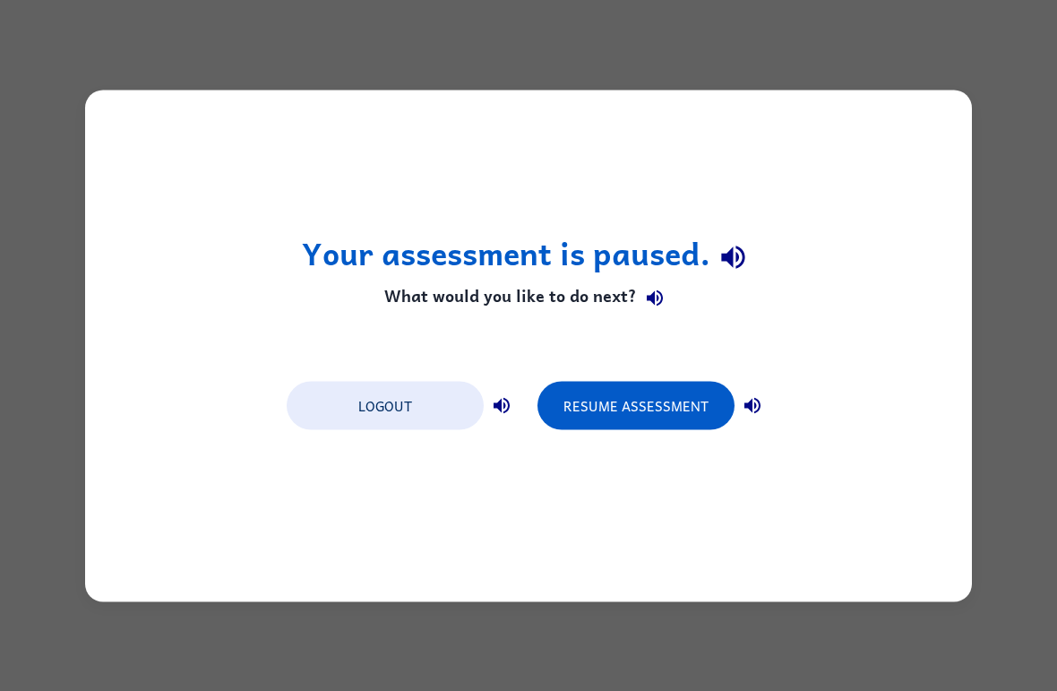
click at [434, 671] on div "Your assessment is paused. What would you like to do next? Logout Resume Assess…" at bounding box center [528, 345] width 1057 height 691
click at [420, 653] on div "Your assessment is paused. What would you like to do next? Logout Resume Assess…" at bounding box center [528, 345] width 1057 height 691
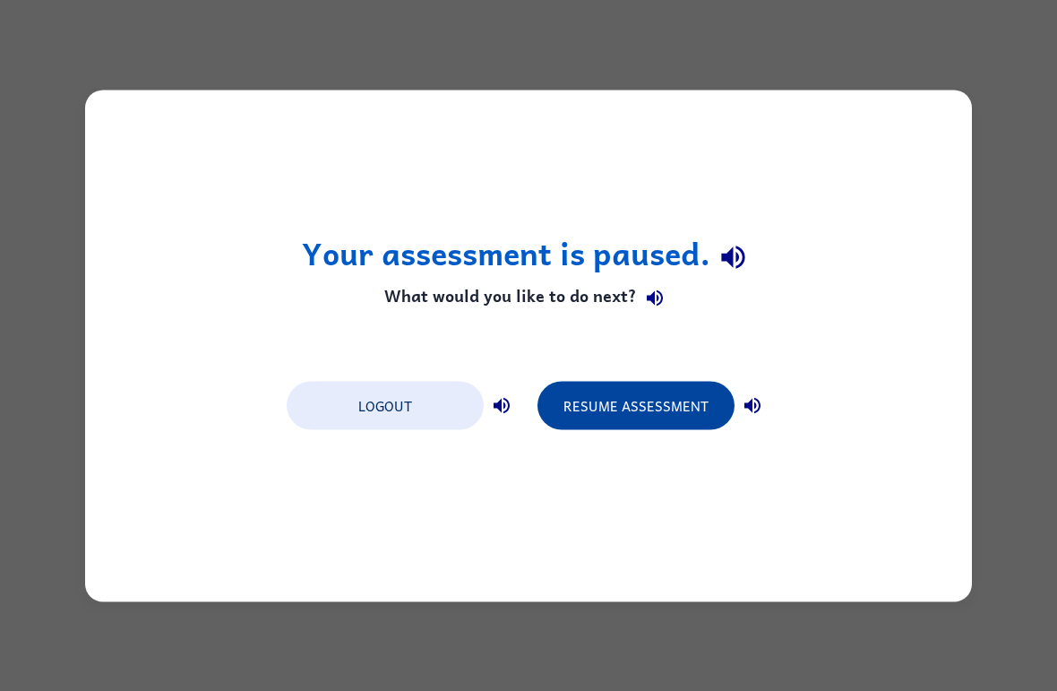
click at [648, 407] on button "Resume Assessment" at bounding box center [636, 405] width 197 height 48
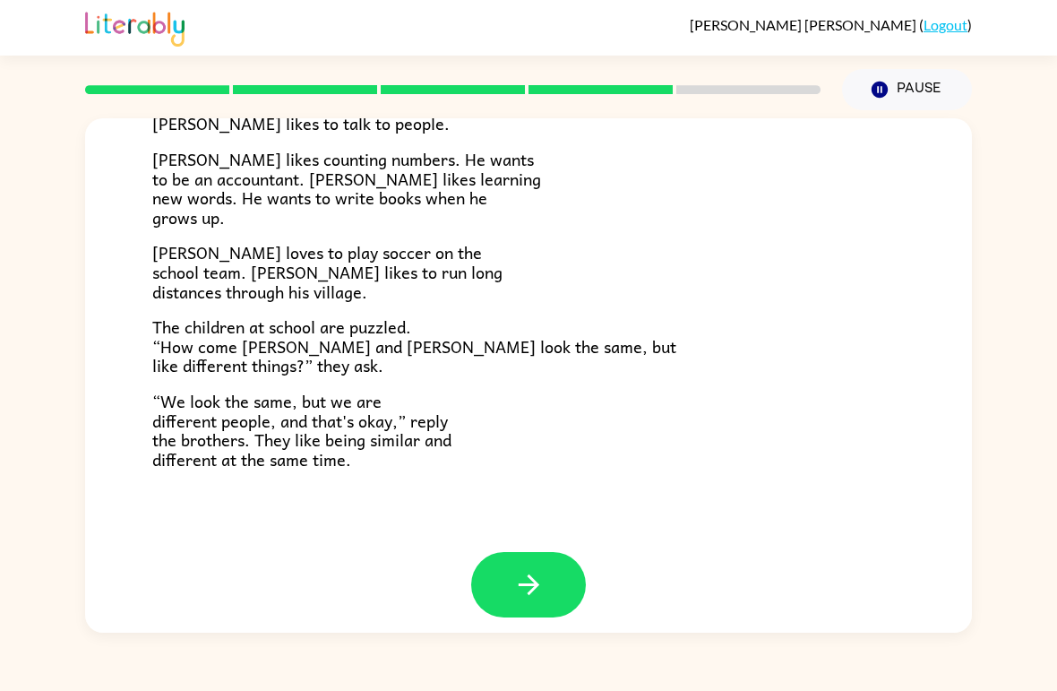
scroll to position [372, 0]
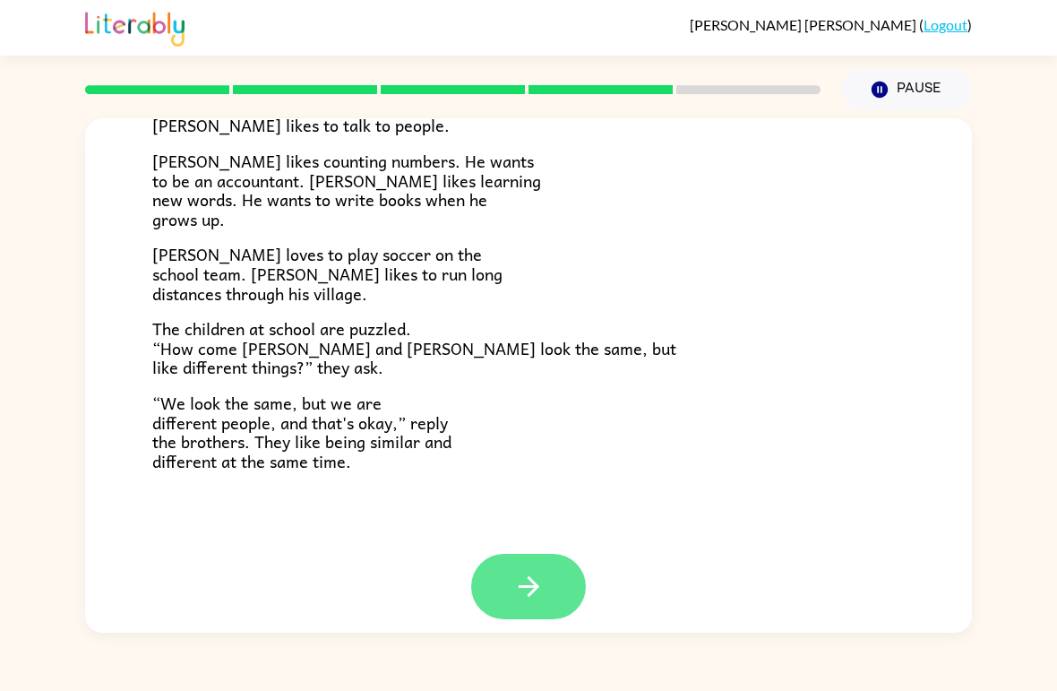
click at [521, 583] on icon "button" at bounding box center [528, 586] width 31 height 31
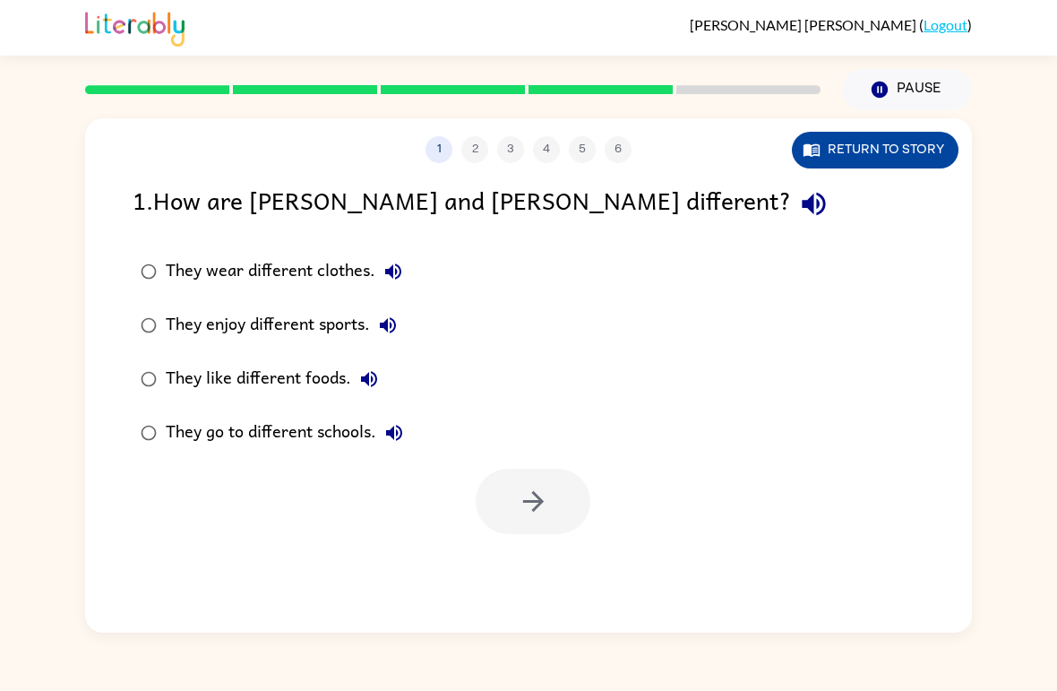
click at [914, 158] on button "Return to story" at bounding box center [875, 150] width 167 height 37
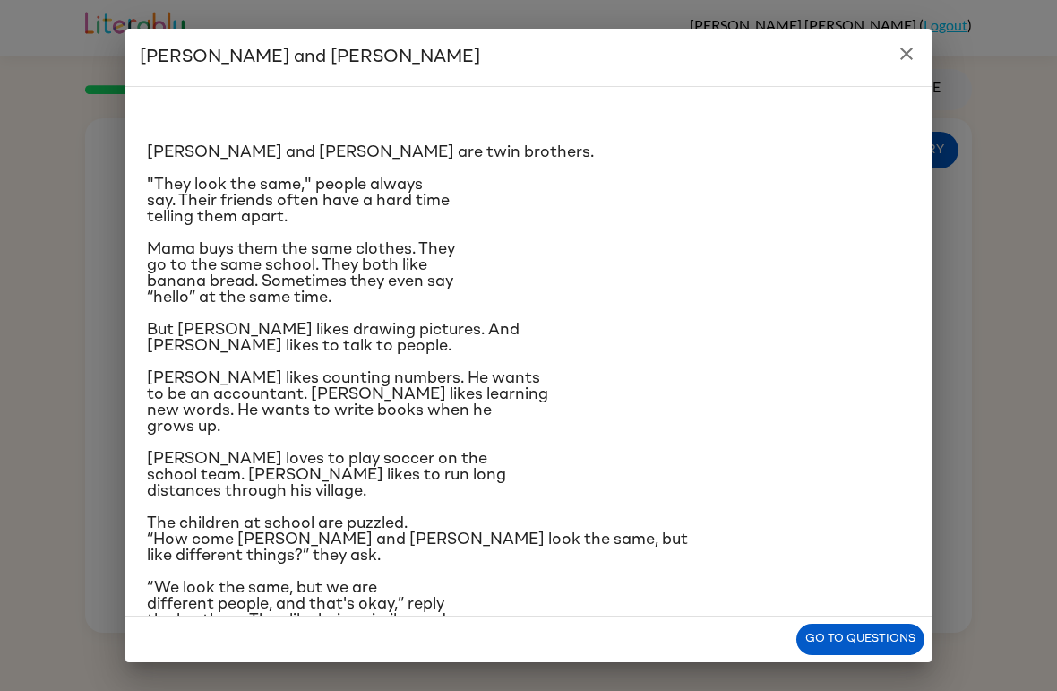
click at [878, 53] on h2 "[PERSON_NAME] and [PERSON_NAME]" at bounding box center [528, 57] width 806 height 57
click at [867, 82] on h2 "[PERSON_NAME] and [PERSON_NAME]" at bounding box center [528, 57] width 806 height 57
click at [915, 57] on icon "close" at bounding box center [907, 54] width 22 height 22
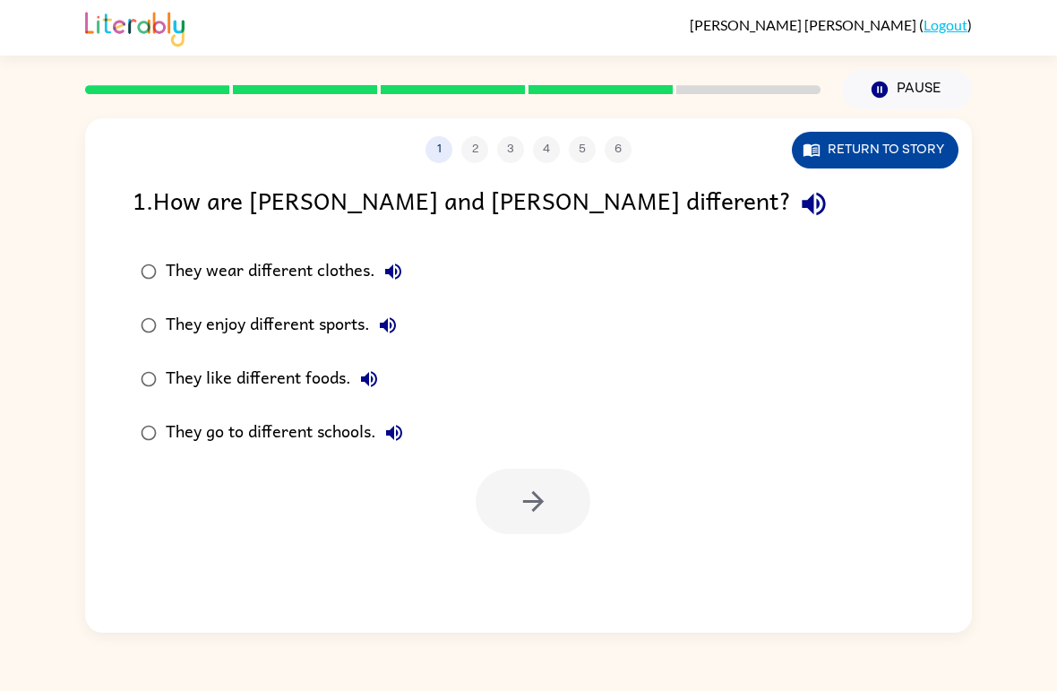
click at [886, 161] on button "Return to story" at bounding box center [875, 150] width 167 height 37
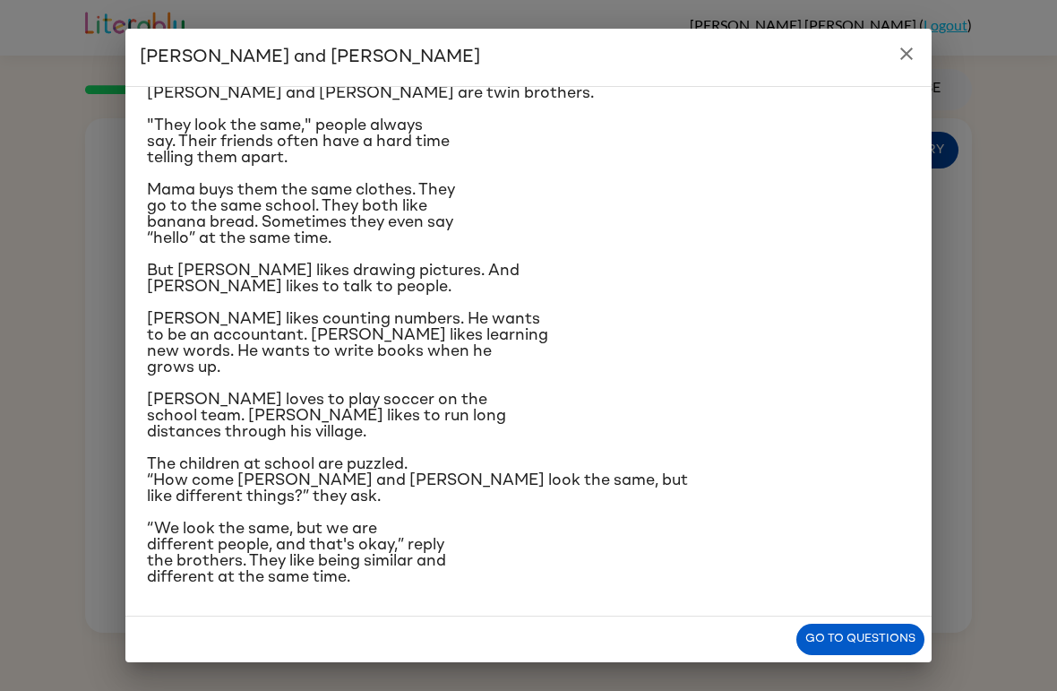
scroll to position [78, 0]
click at [927, 79] on h2 "[PERSON_NAME] and [PERSON_NAME]" at bounding box center [528, 57] width 806 height 57
click at [904, 79] on h2 "[PERSON_NAME] and [PERSON_NAME]" at bounding box center [528, 57] width 806 height 57
click at [907, 59] on icon "close" at bounding box center [907, 54] width 22 height 22
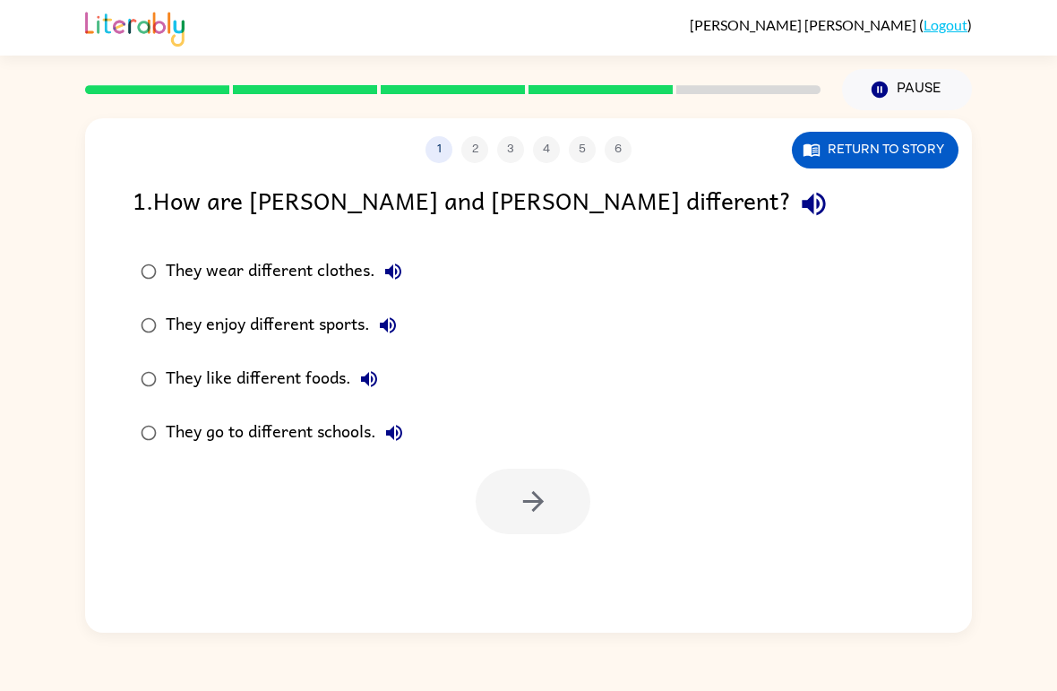
click at [343, 328] on div "They enjoy different sports." at bounding box center [286, 325] width 240 height 36
click at [575, 496] on button "button" at bounding box center [533, 501] width 115 height 65
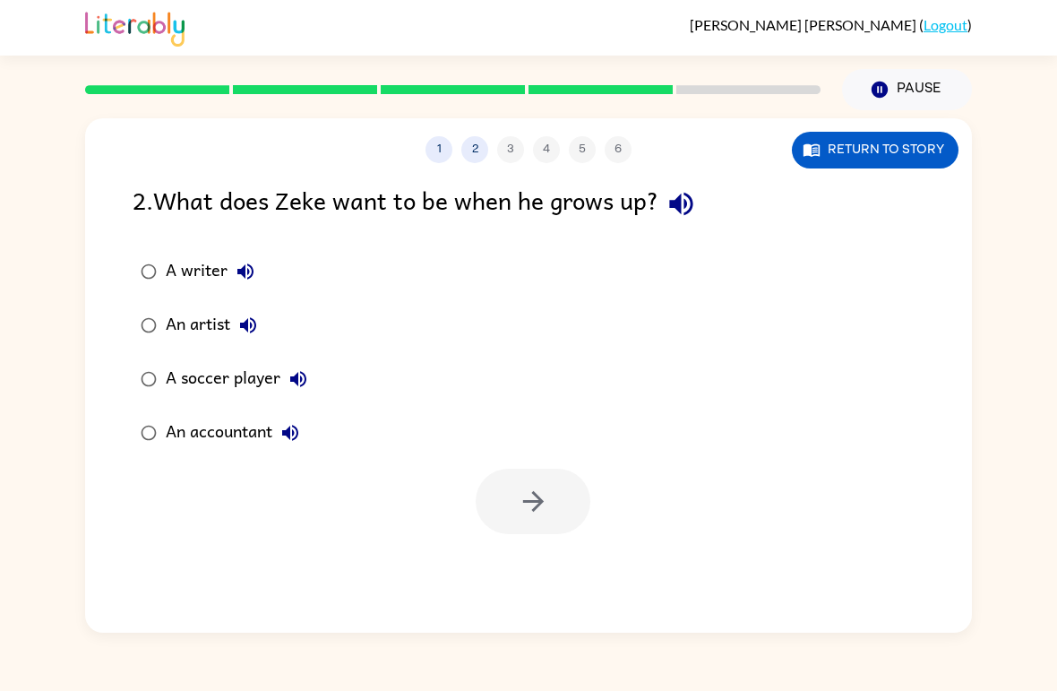
click at [215, 259] on div "A writer" at bounding box center [215, 272] width 98 height 36
click at [536, 504] on icon "button" at bounding box center [533, 501] width 31 height 31
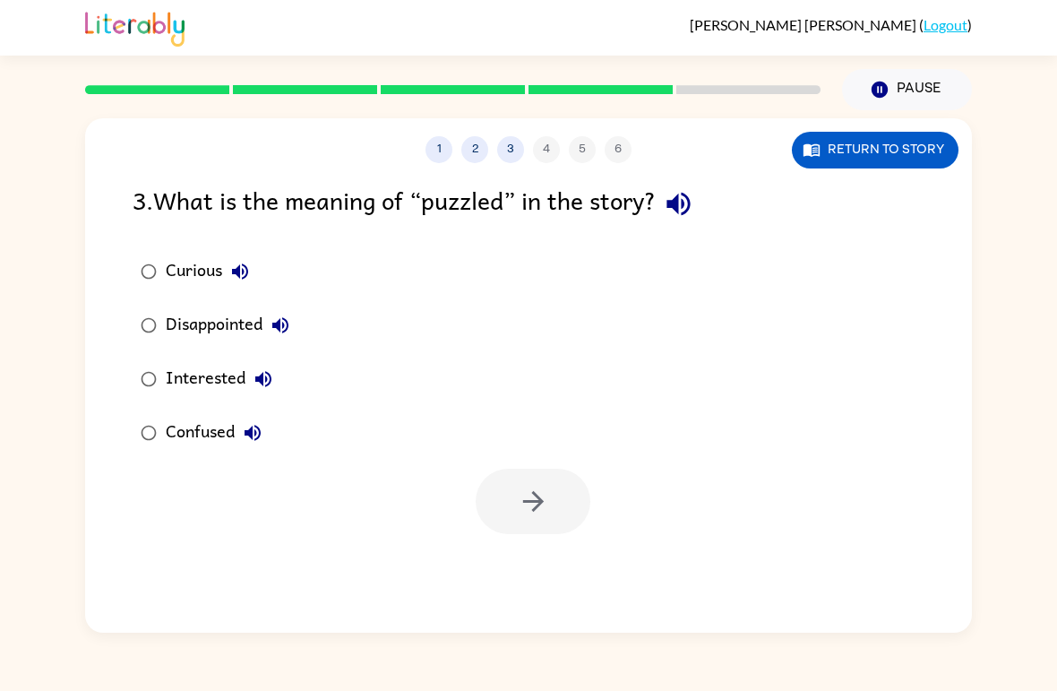
click at [208, 432] on div "Confused" at bounding box center [218, 433] width 105 height 36
click at [561, 491] on button "button" at bounding box center [533, 501] width 115 height 65
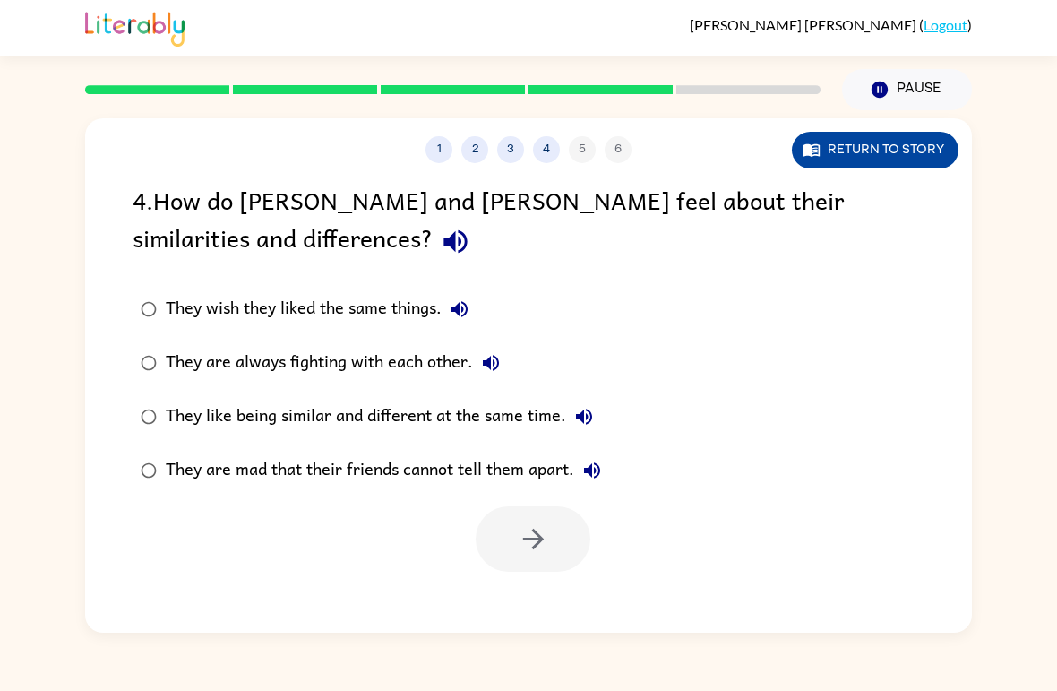
click at [808, 167] on button "Return to story" at bounding box center [875, 150] width 167 height 37
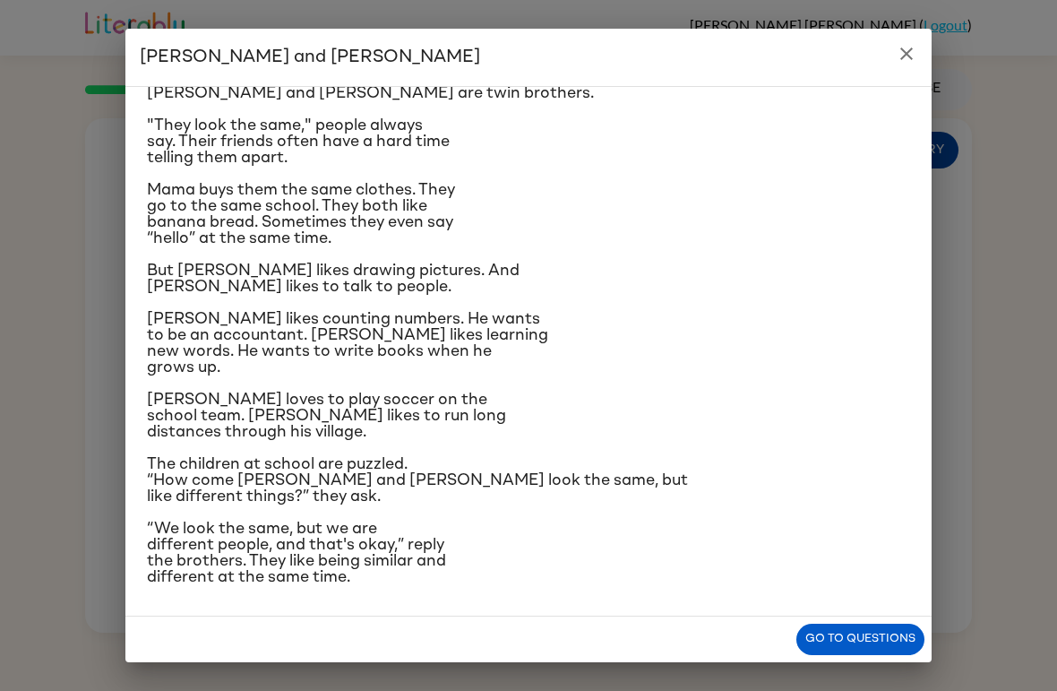
scroll to position [187, 0]
click at [885, 652] on button "Go to questions" at bounding box center [861, 639] width 128 height 31
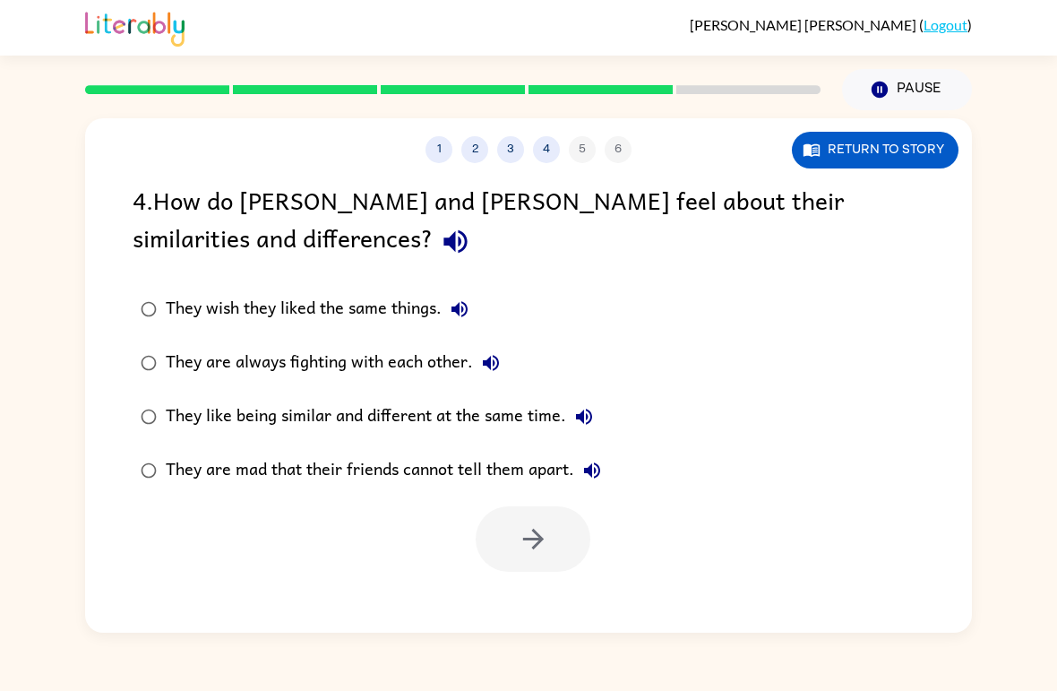
click at [547, 413] on div "They like being similar and different at the same time." at bounding box center [384, 417] width 436 height 36
click at [538, 530] on icon "button" at bounding box center [533, 538] width 31 height 31
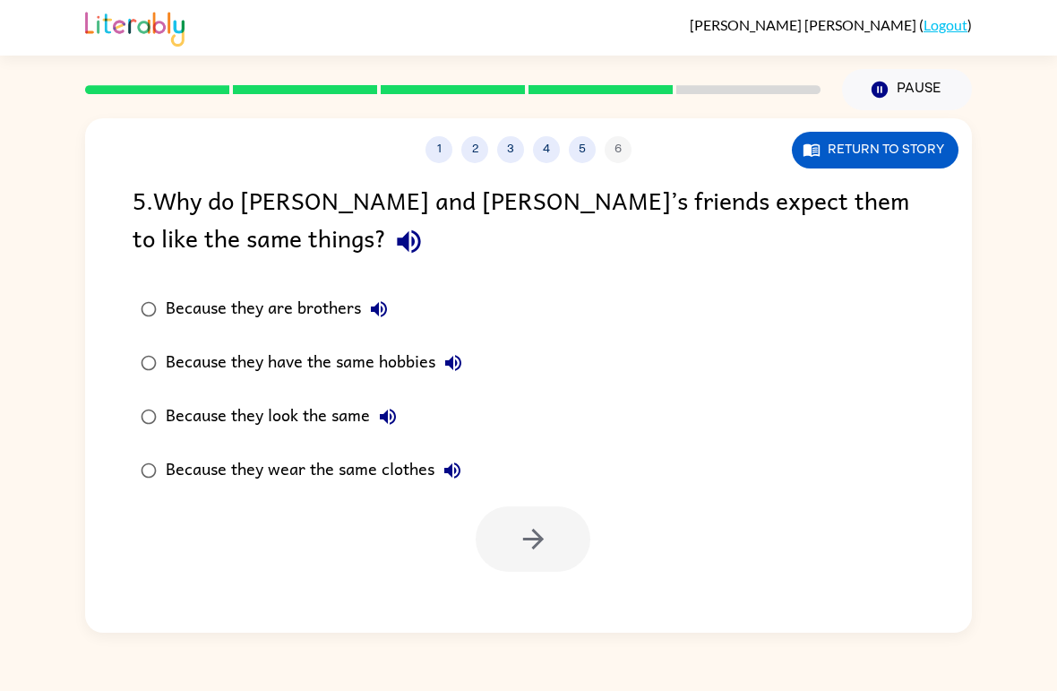
click at [310, 410] on div "Because they look the same" at bounding box center [286, 417] width 240 height 36
click at [564, 539] on button "button" at bounding box center [533, 538] width 115 height 65
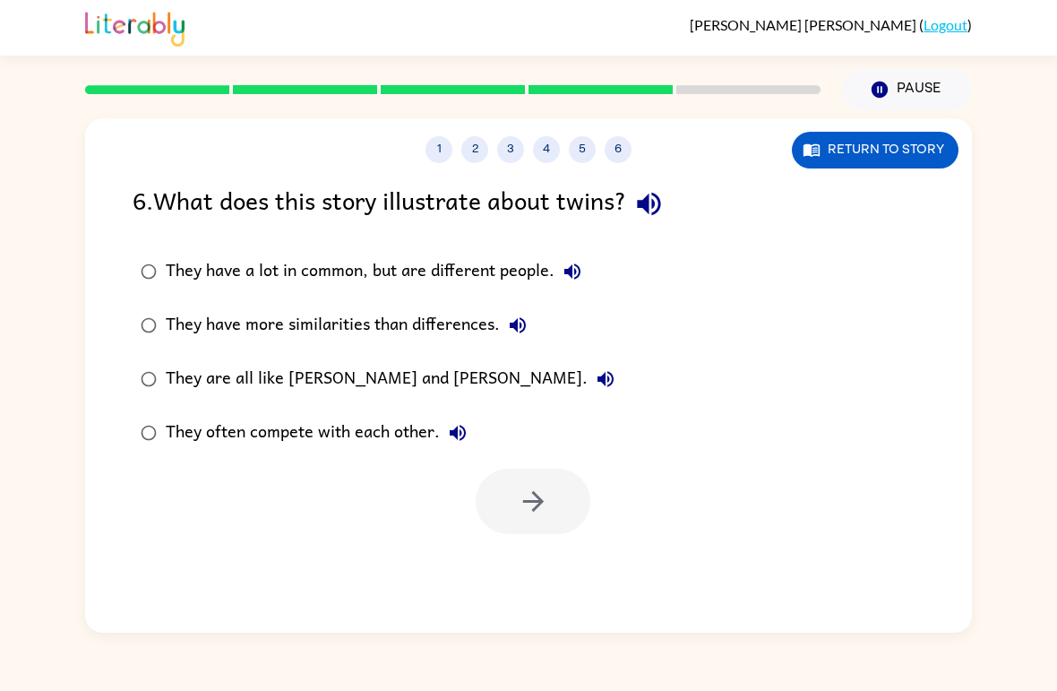
click at [496, 270] on div "They have a lot in common, but are different people." at bounding box center [378, 272] width 425 height 36
click at [536, 505] on icon "button" at bounding box center [533, 501] width 31 height 31
